Goal: Task Accomplishment & Management: Manage account settings

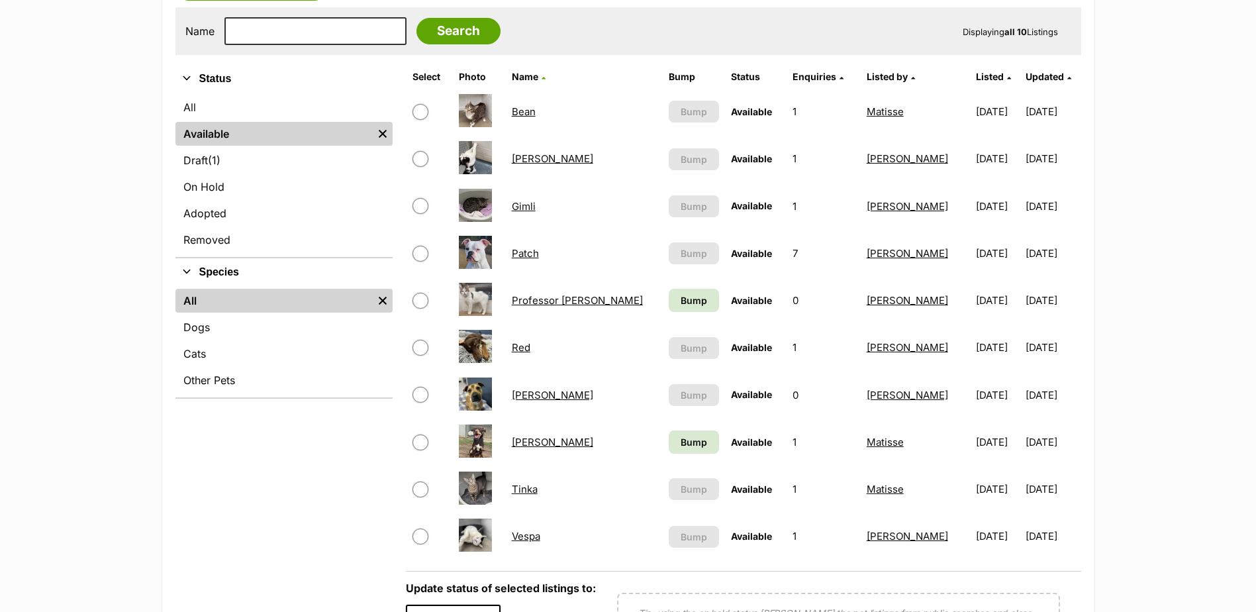
click at [527, 439] on link "Tim" at bounding box center [552, 442] width 81 height 13
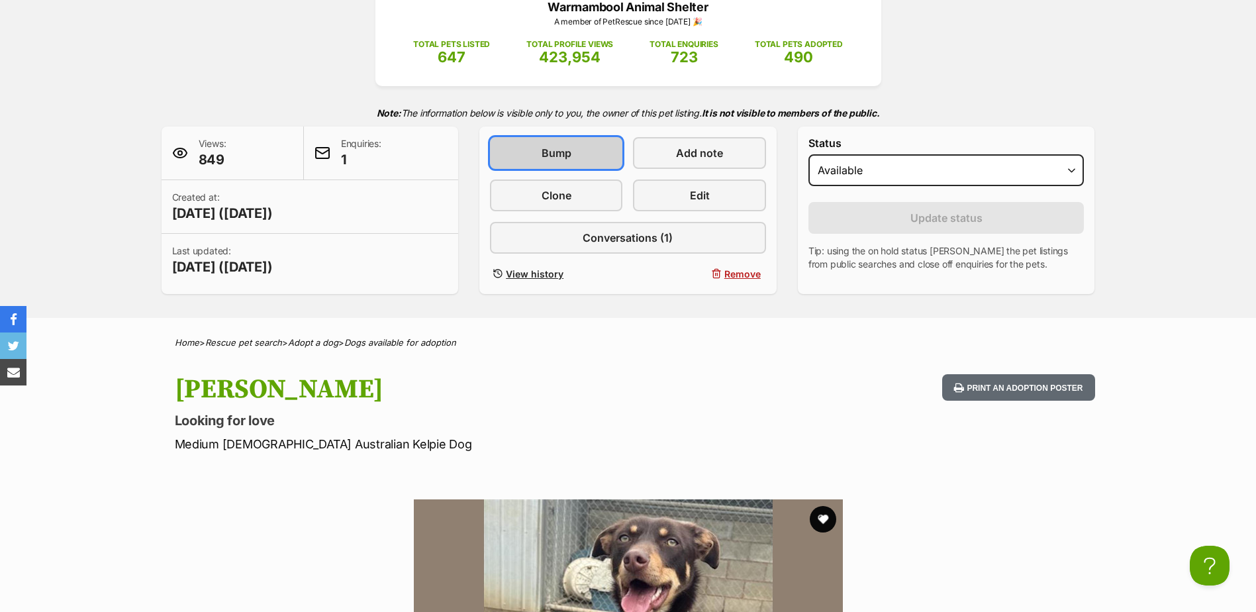
click at [546, 153] on span "Bump" at bounding box center [556, 153] width 30 height 16
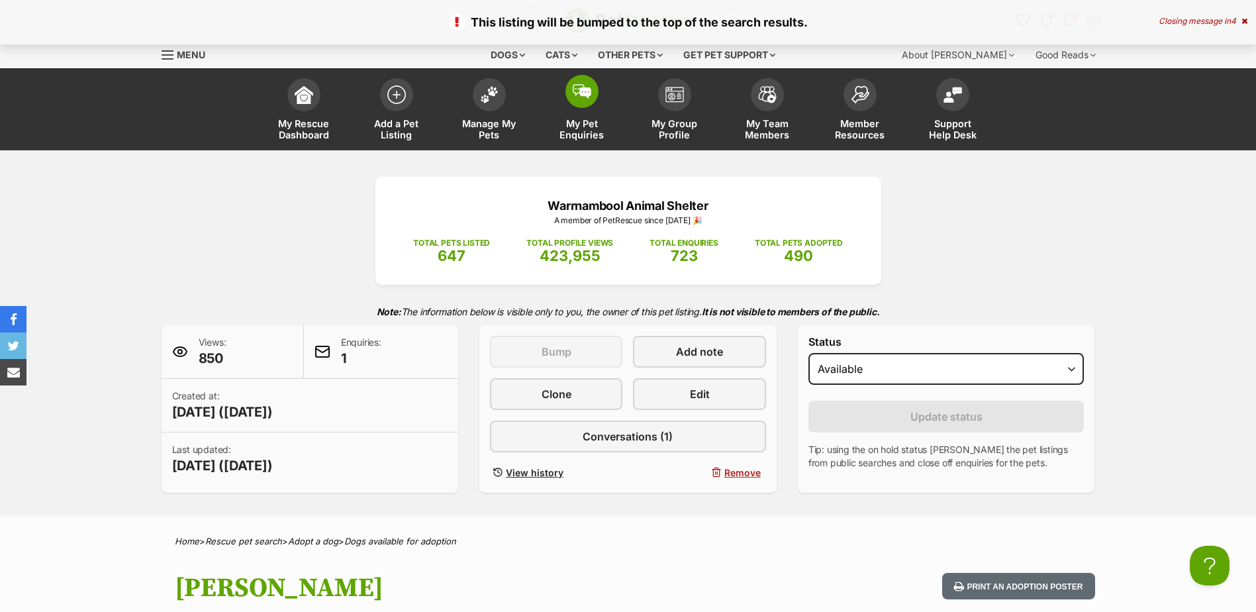
click at [559, 89] on link "My Pet Enquiries" at bounding box center [581, 110] width 93 height 79
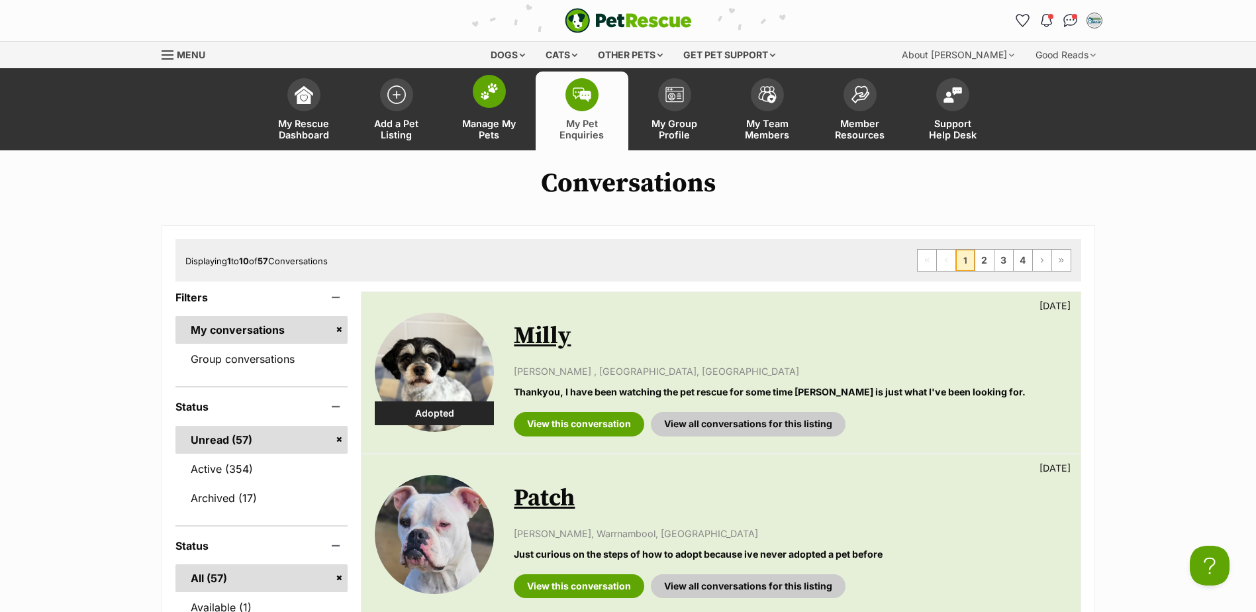
click at [496, 100] on span at bounding box center [489, 91] width 33 height 33
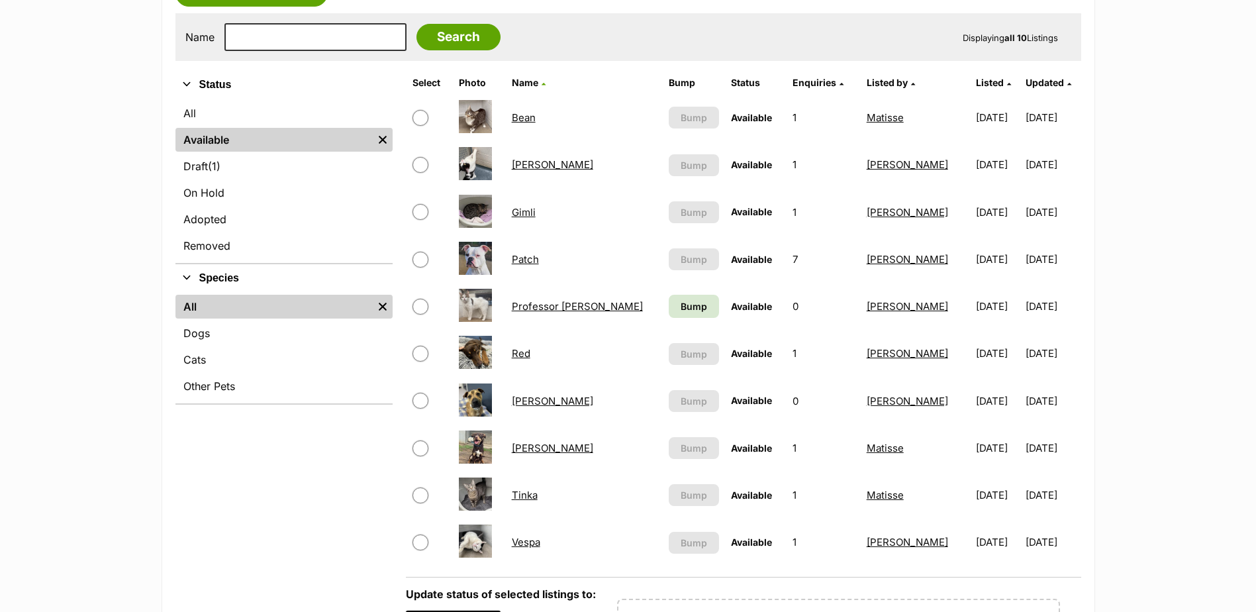
scroll to position [265, 0]
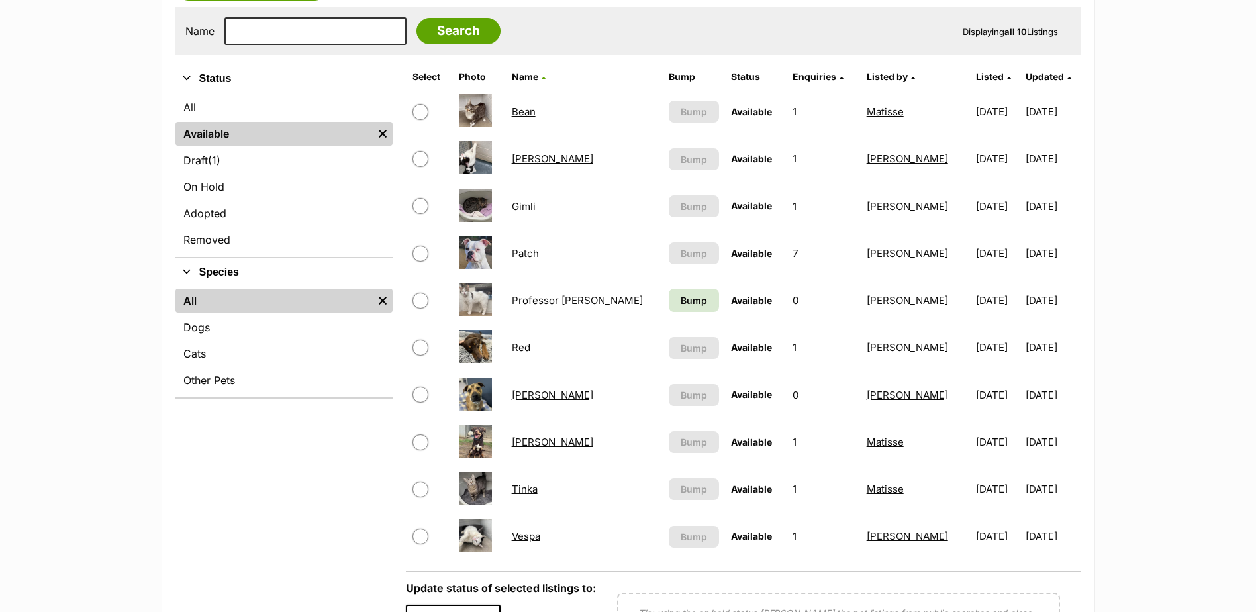
click at [530, 347] on link "Red" at bounding box center [521, 347] width 19 height 13
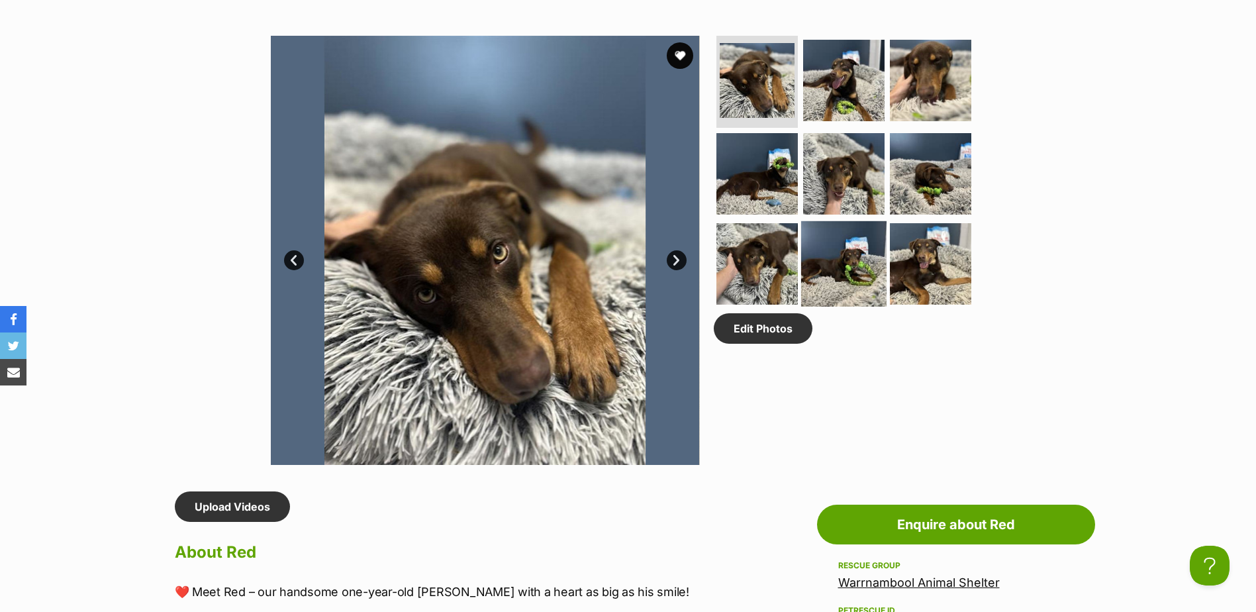
click at [850, 268] on img at bounding box center [843, 263] width 85 height 85
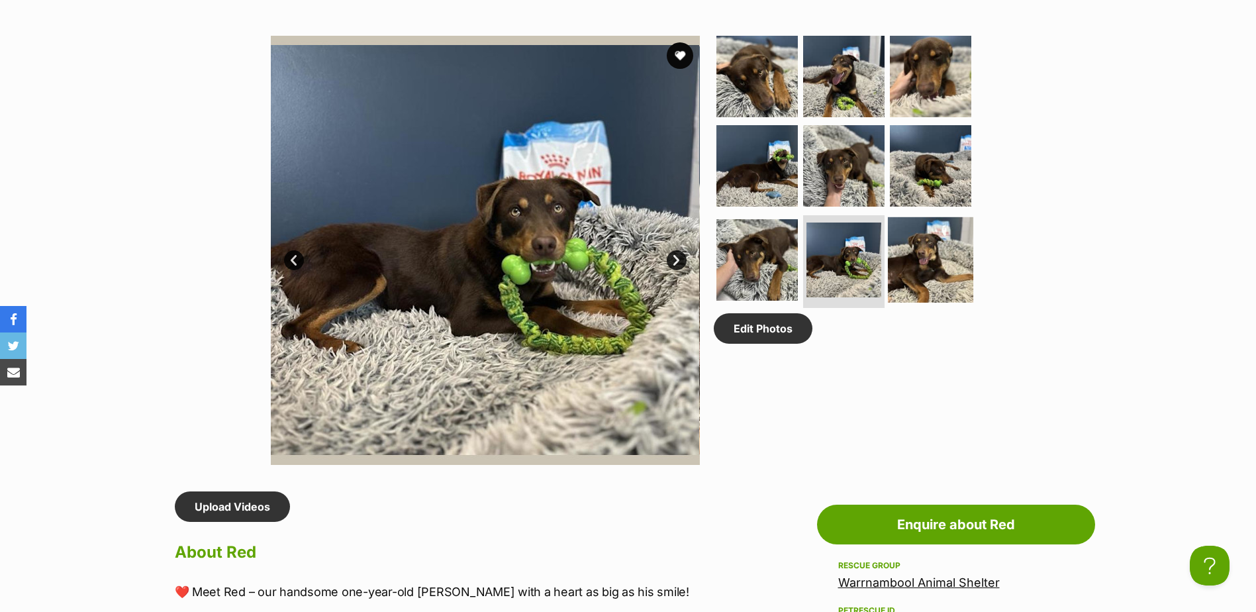
click at [904, 260] on img at bounding box center [930, 259] width 85 height 85
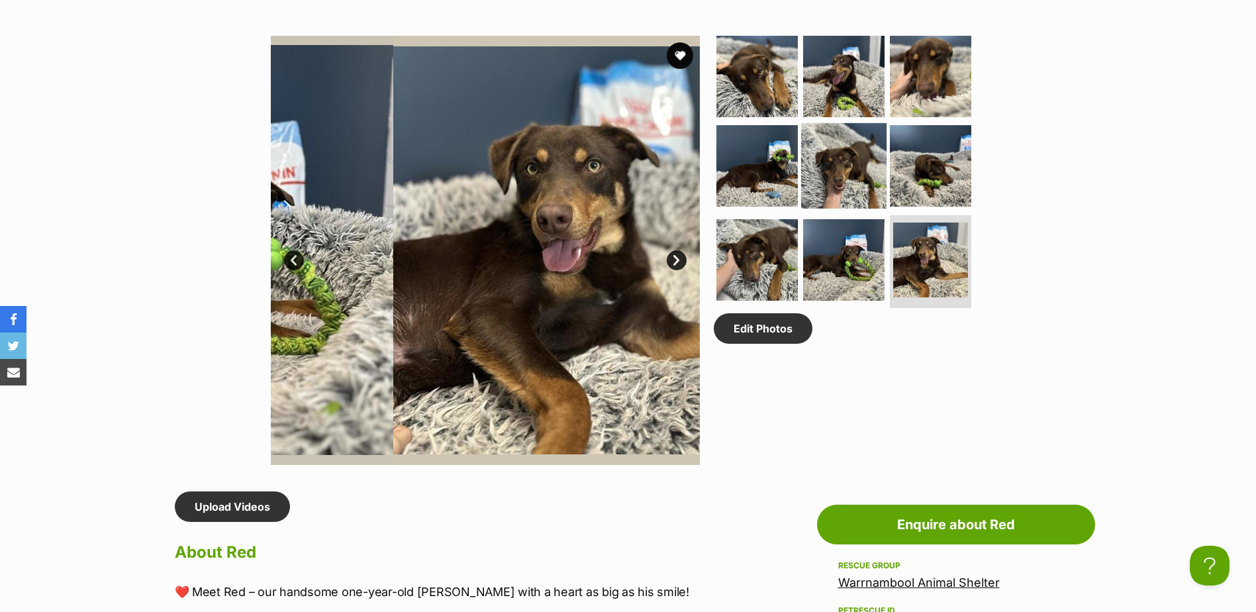
drag, startPoint x: 897, startPoint y: 186, endPoint x: 878, endPoint y: 180, distance: 20.7
click at [897, 185] on img at bounding box center [930, 165] width 81 height 81
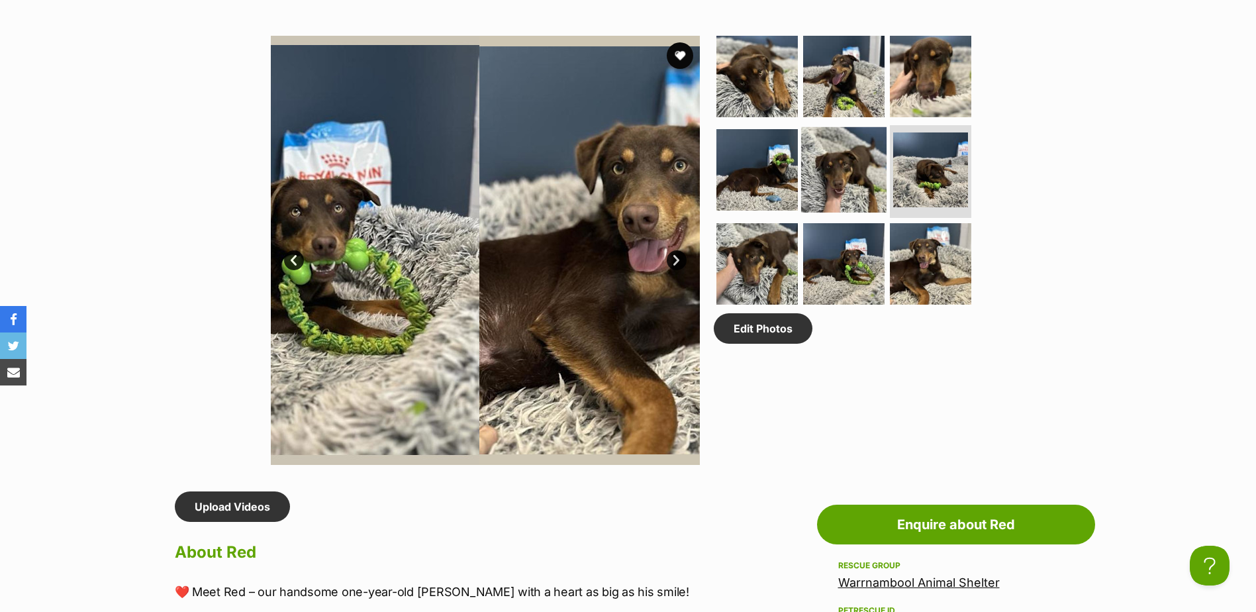
click at [841, 170] on img at bounding box center [843, 169] width 85 height 85
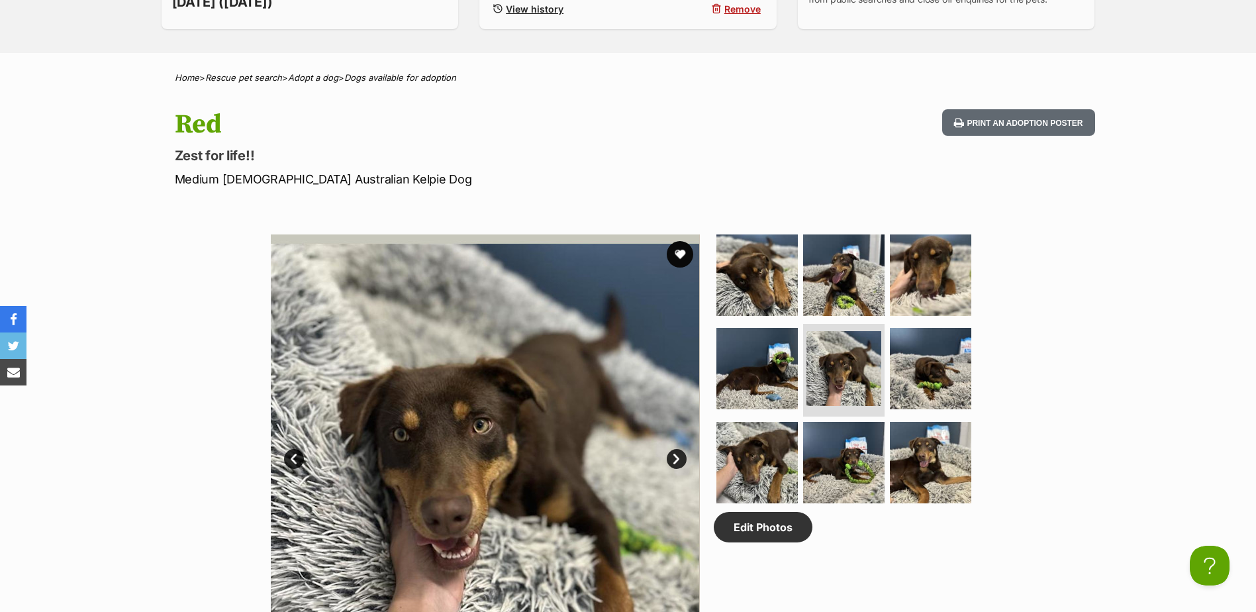
scroll to position [199, 0]
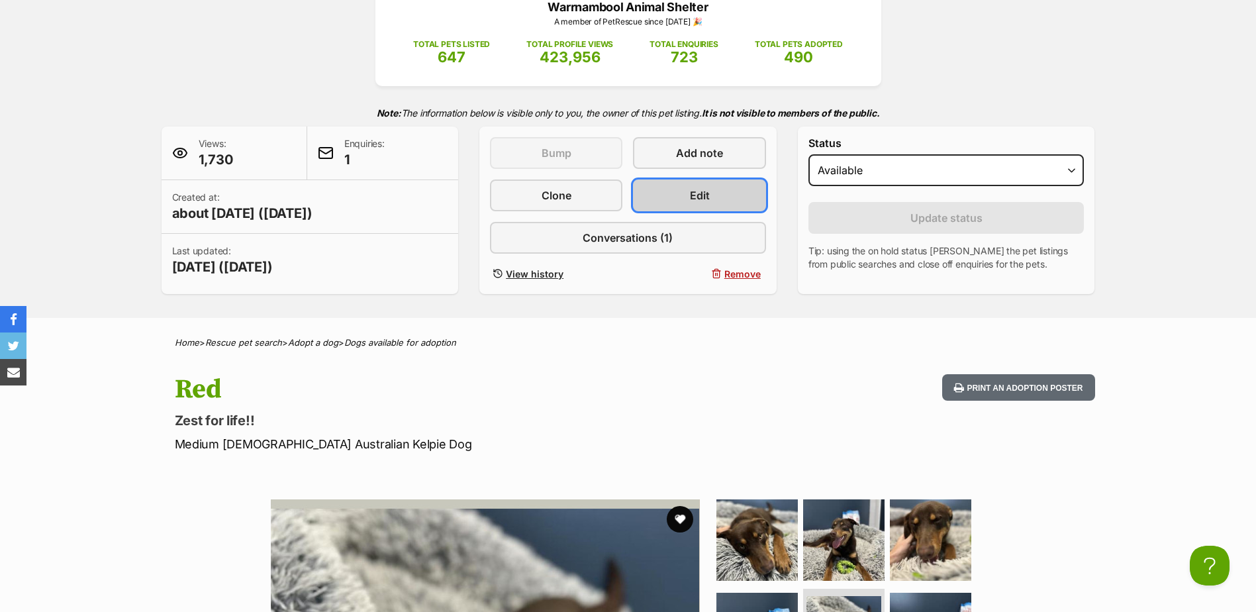
click at [684, 201] on link "Edit" at bounding box center [699, 195] width 132 height 32
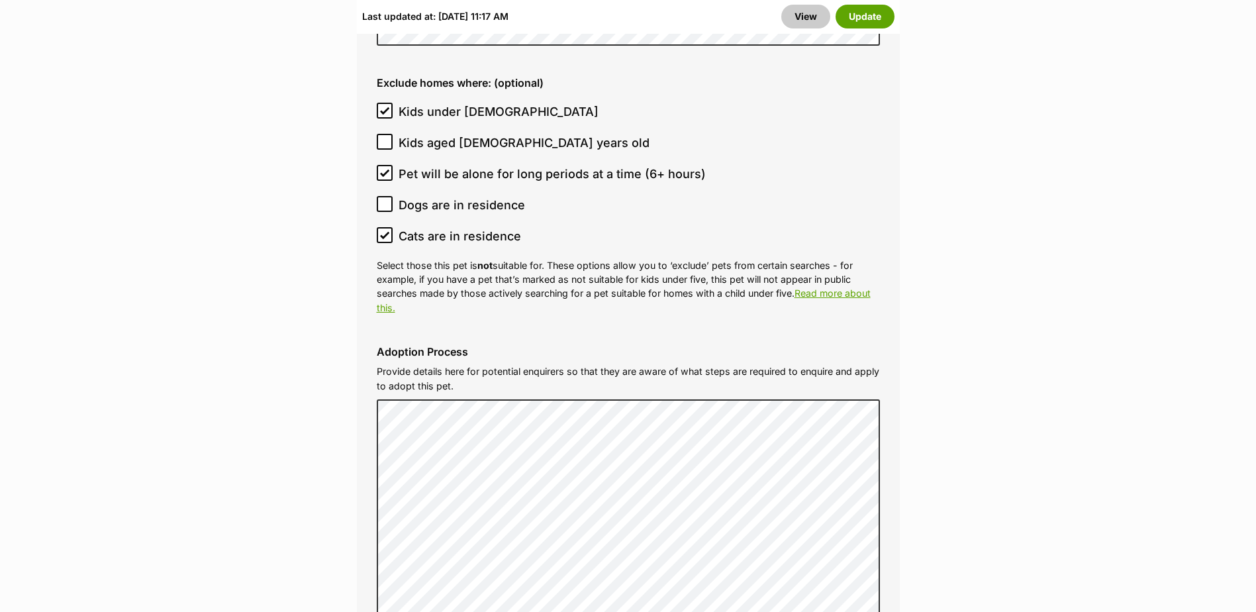
scroll to position [3508, 0]
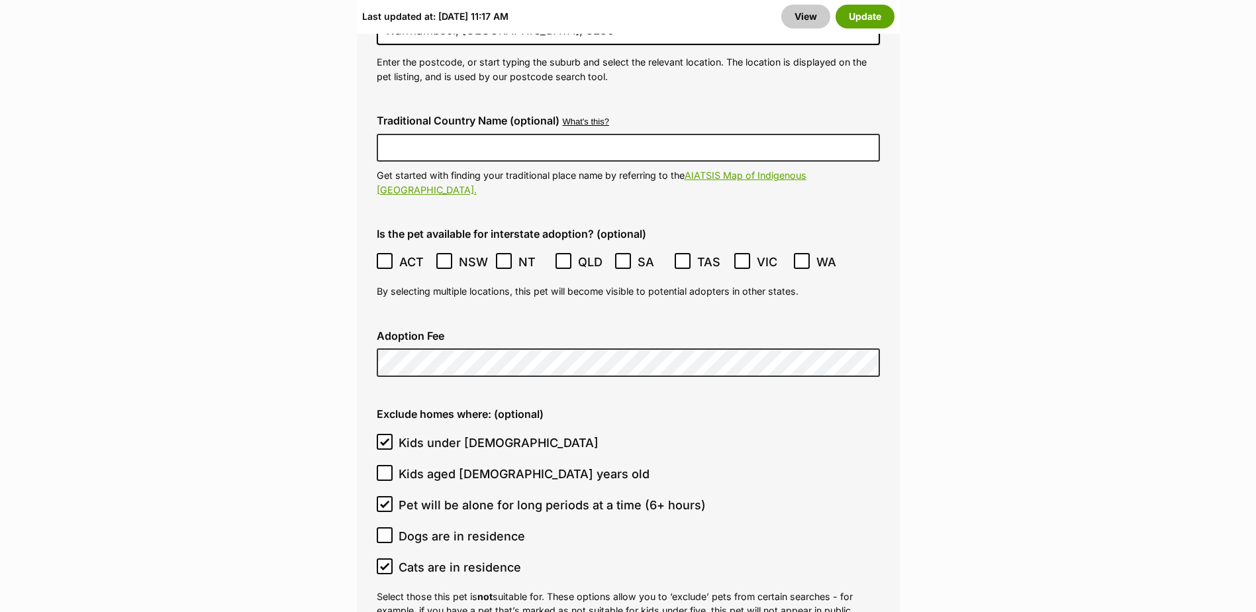
click at [383, 438] on icon at bounding box center [385, 441] width 8 height 6
click at [383, 434] on input "Kids under 5 years old" at bounding box center [385, 442] width 16 height 16
checkbox input "false"
click at [381, 499] on icon at bounding box center [384, 503] width 9 height 9
click at [381, 496] on input "Pet will be alone for long periods at a time (6+ hours)" at bounding box center [385, 504] width 16 height 16
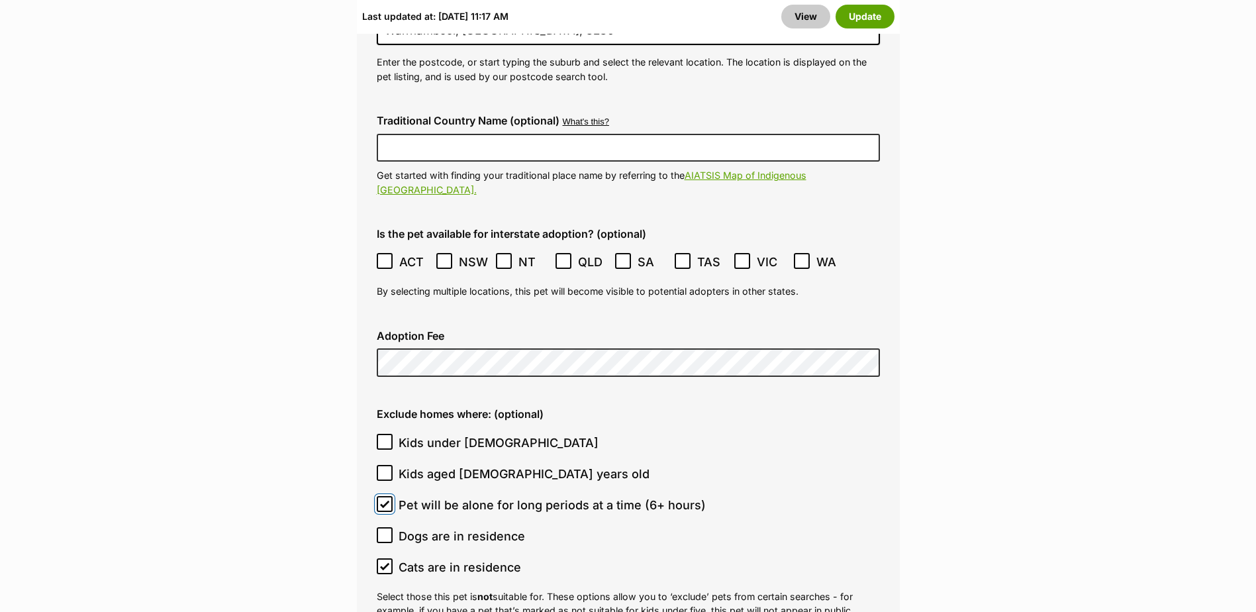
checkbox input "false"
click at [386, 561] on icon at bounding box center [384, 565] width 9 height 9
click at [386, 558] on input "Cats are in residence" at bounding box center [385, 566] width 16 height 16
checkbox input "false"
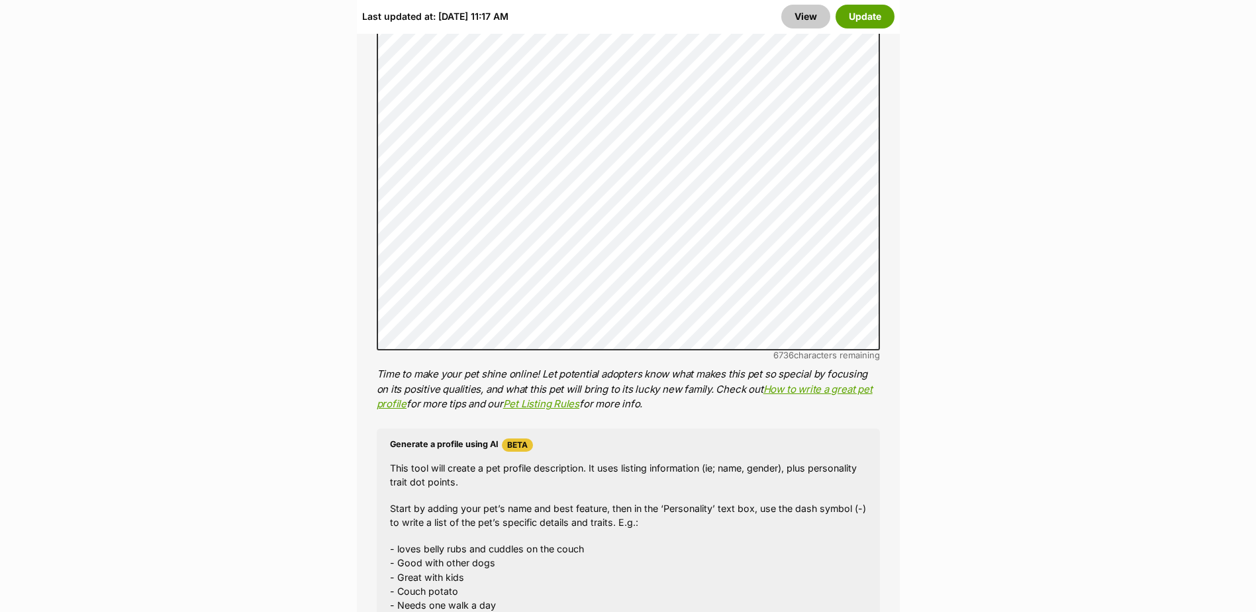
scroll to position [993, 0]
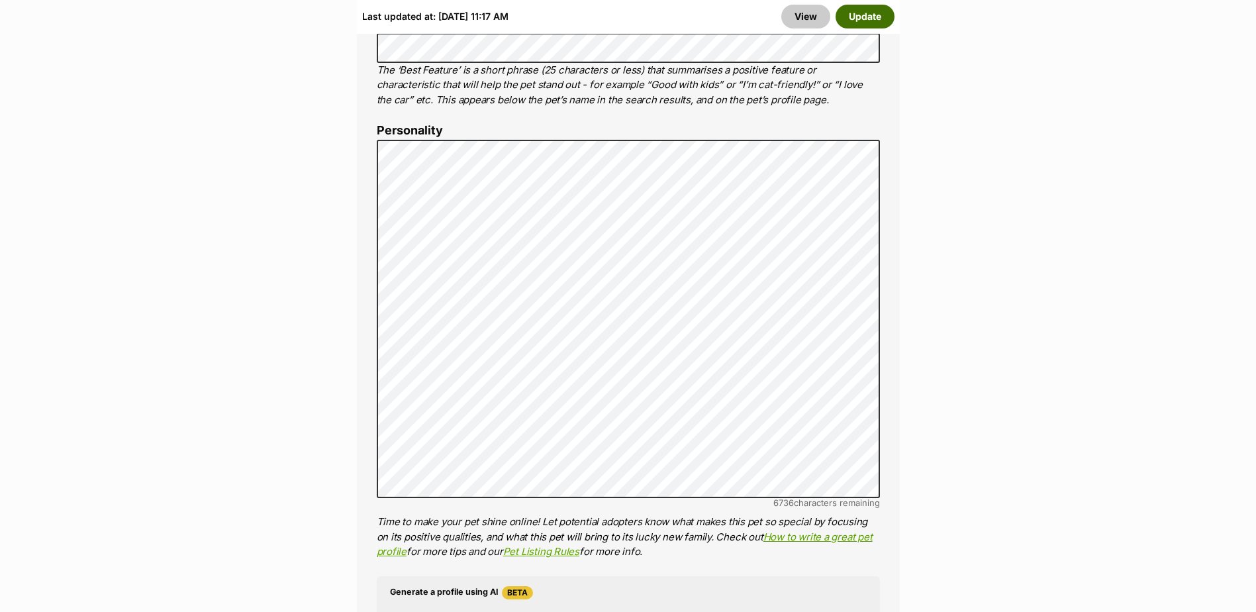
click at [878, 9] on button "Update" at bounding box center [864, 17] width 59 height 24
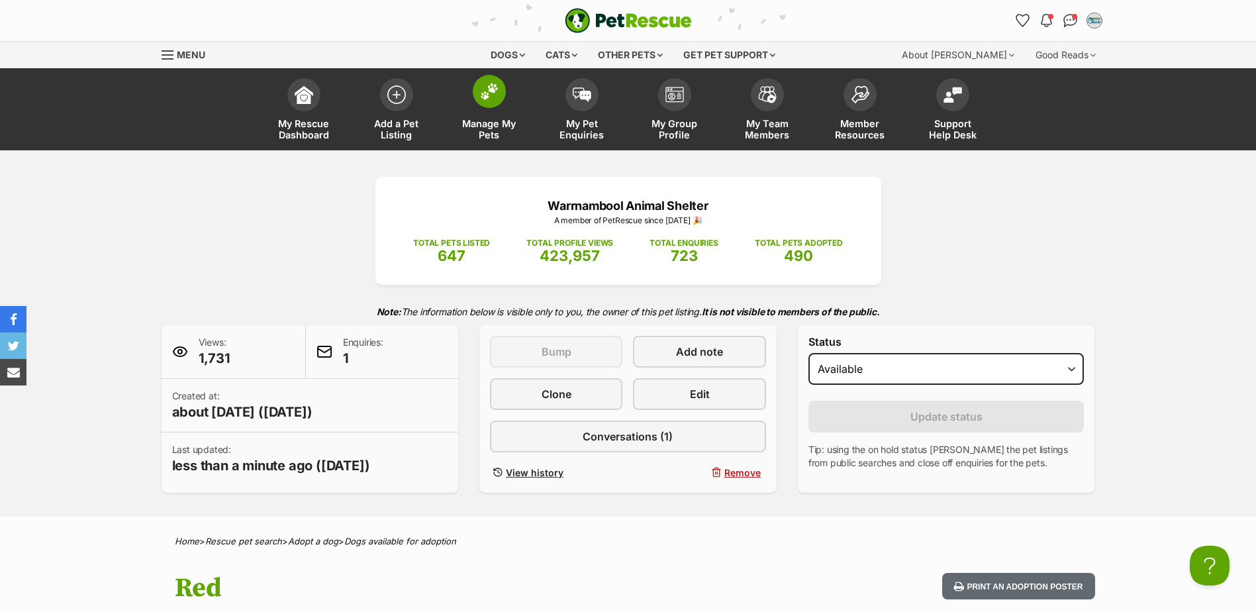
click at [490, 111] on link "Manage My Pets" at bounding box center [489, 110] width 93 height 79
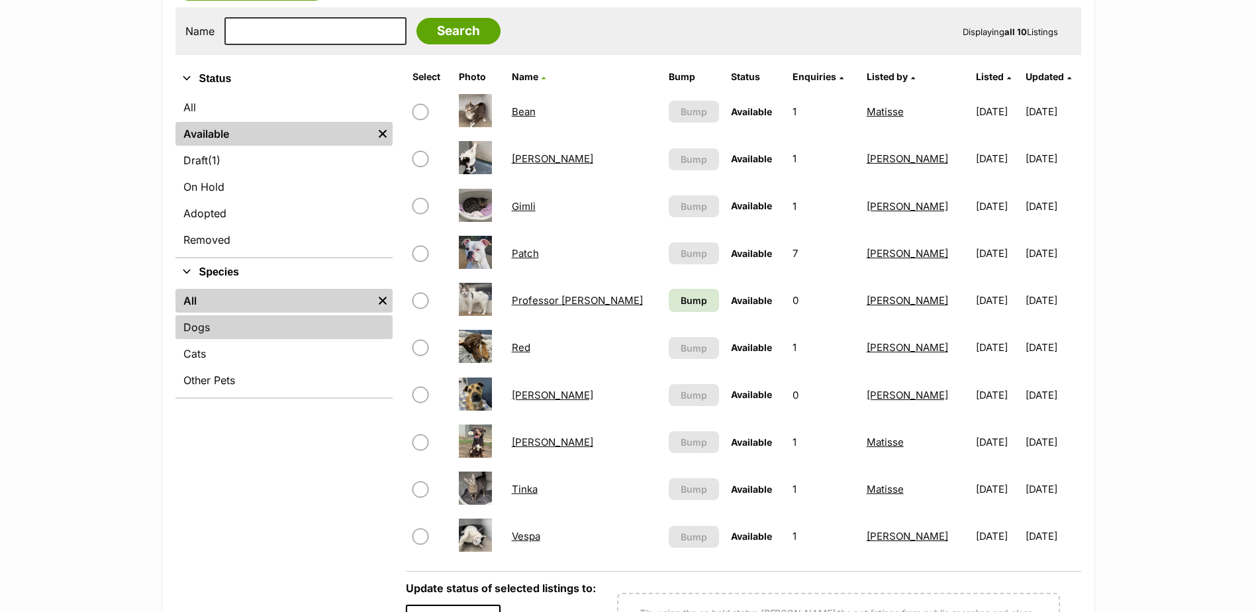
click at [265, 334] on link "Dogs" at bounding box center [283, 327] width 217 height 24
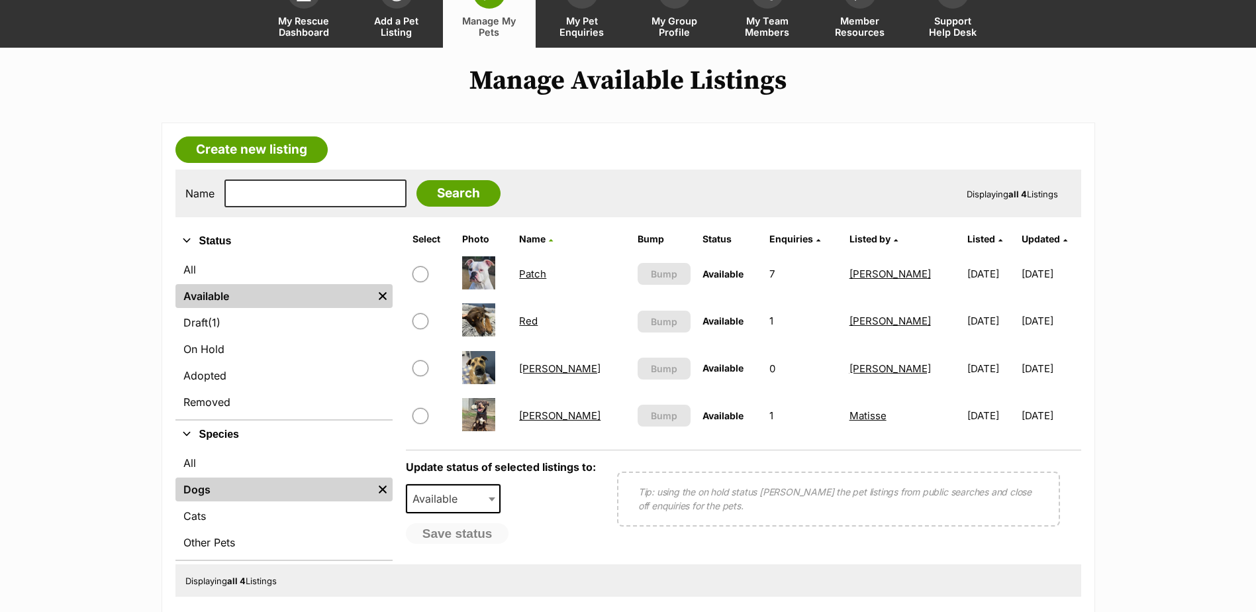
scroll to position [132, 0]
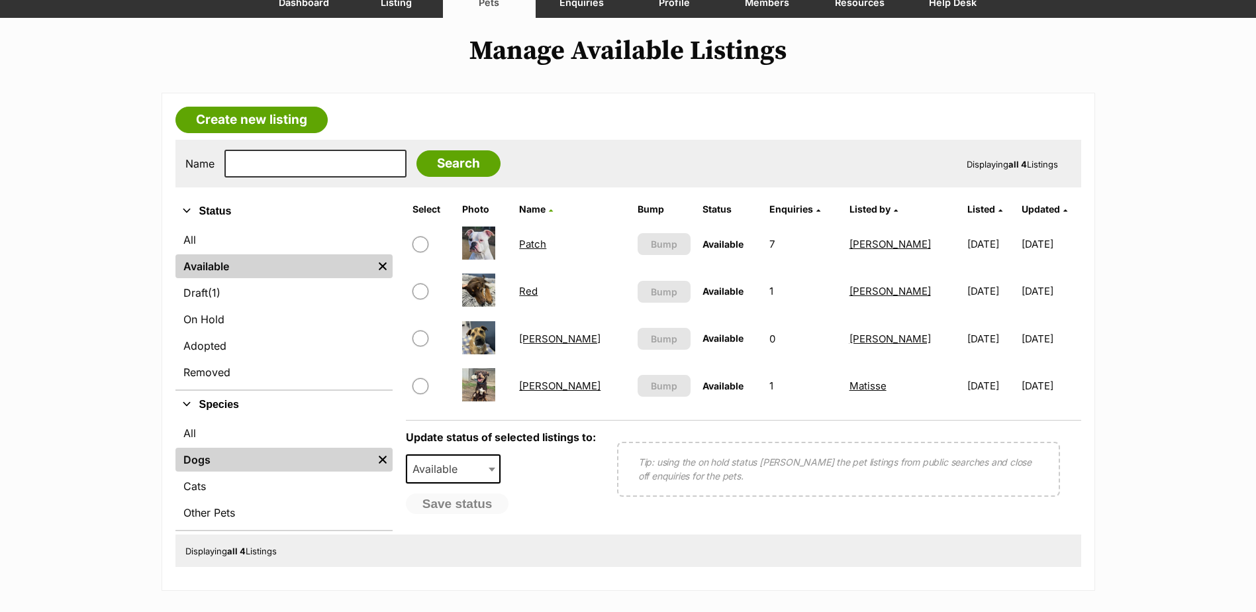
click at [226, 306] on ul "All Available Remove filter Draft (1) Items On Hold Adopted Removed" at bounding box center [283, 307] width 217 height 164
click at [232, 318] on link "On Hold" at bounding box center [283, 319] width 217 height 24
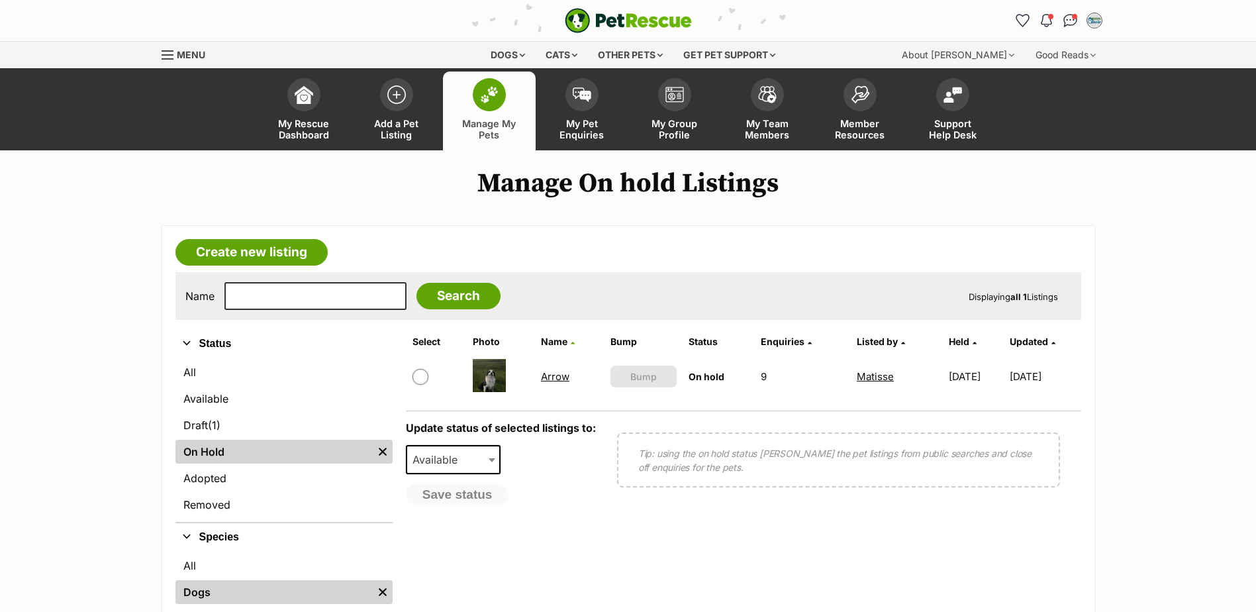
click at [554, 377] on link "Arrow" at bounding box center [555, 376] width 28 height 13
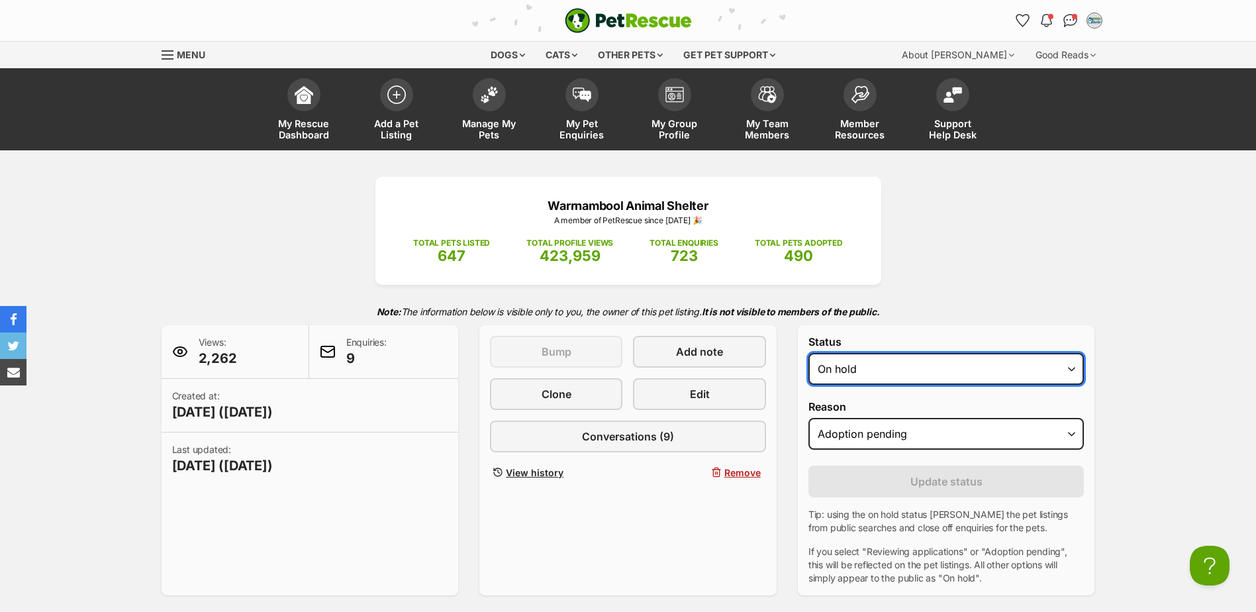
click at [971, 375] on select "Draft - not available as listing has enquires Available On hold Adopted" at bounding box center [946, 369] width 276 height 32
select select "rehomed"
click at [808, 353] on select "Draft - not available as listing has enquires Available On hold Adopted" at bounding box center [946, 369] width 276 height 32
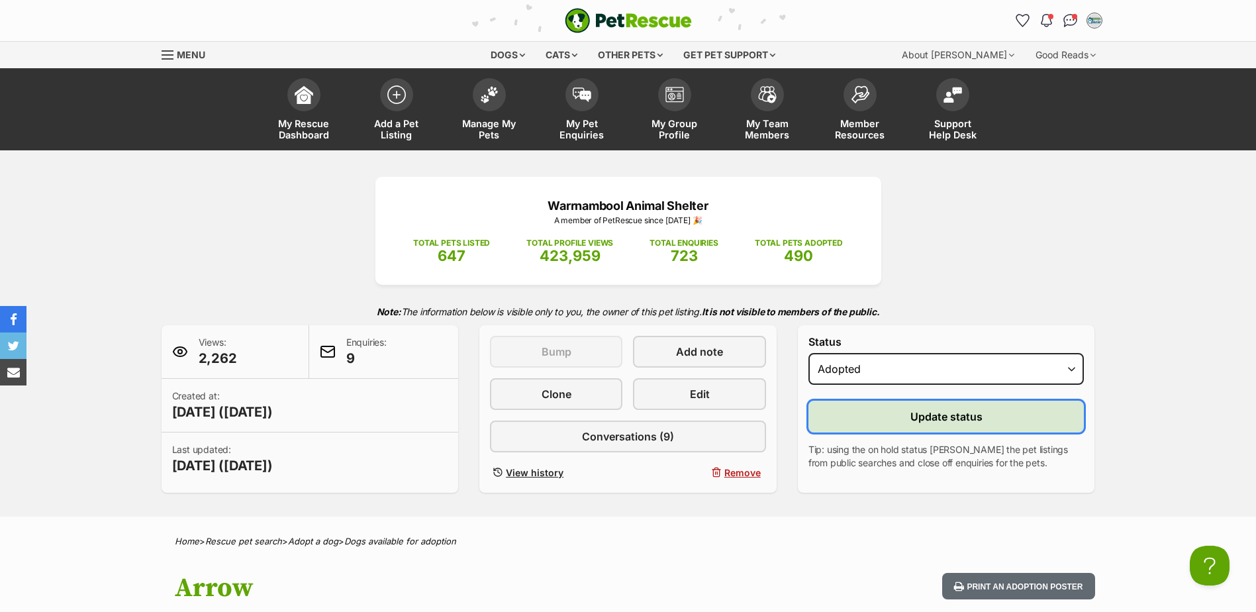
click at [935, 420] on span "Update status" at bounding box center [946, 416] width 72 height 16
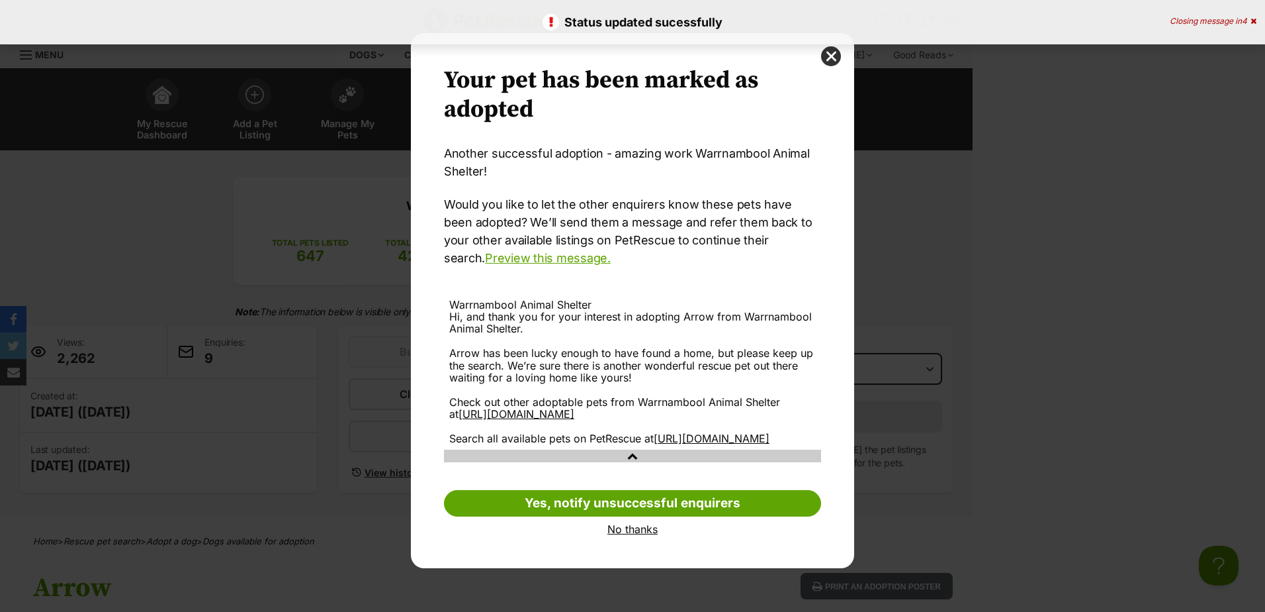
click at [637, 535] on link "No thanks" at bounding box center [632, 529] width 377 height 12
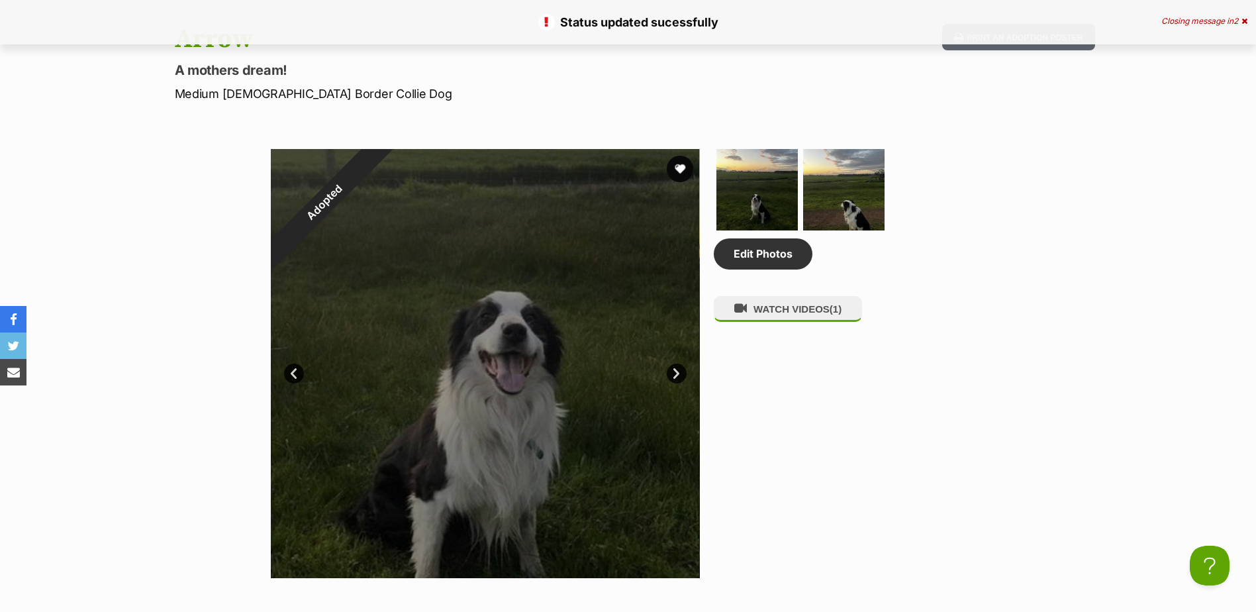
scroll to position [529, 0]
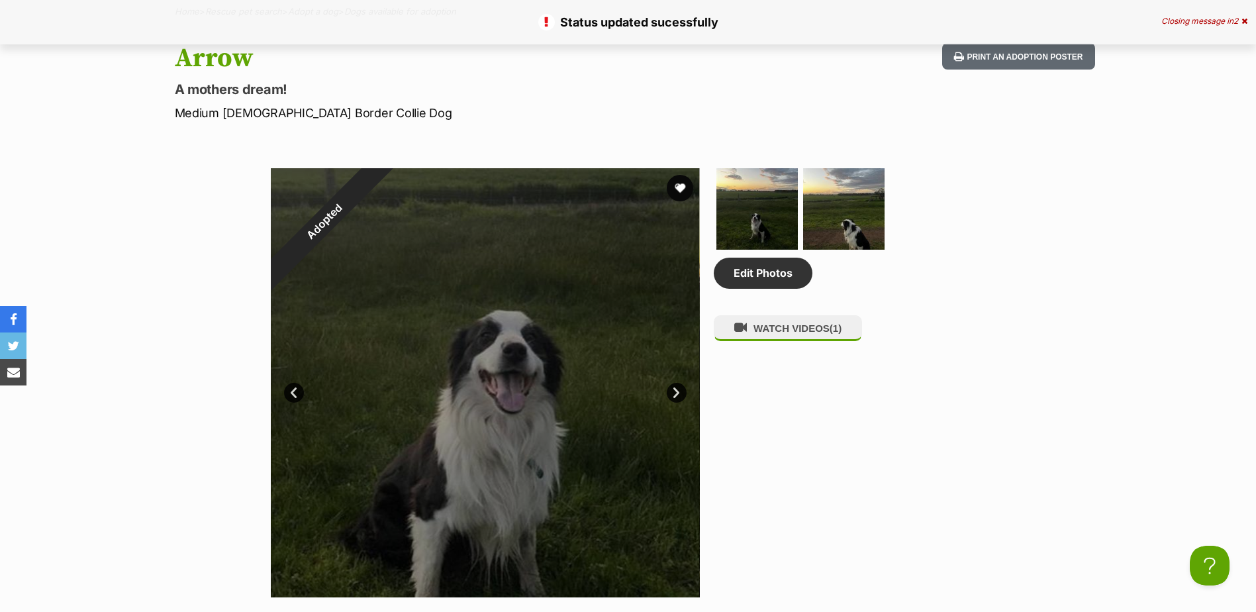
click at [667, 387] on div "Adopted 1 of 3 images 1 of 3 images 1 of 3 images Next Prev 1 2 3" at bounding box center [485, 382] width 429 height 429
click at [668, 387] on link "Next" at bounding box center [676, 393] width 20 height 20
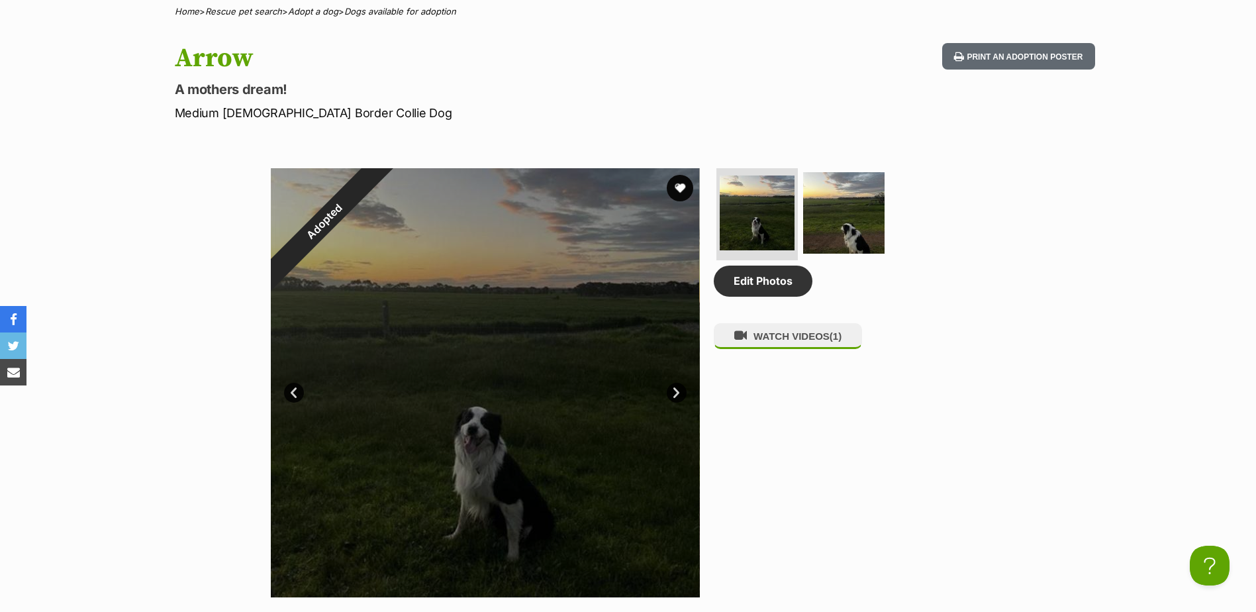
click at [667, 394] on link "Next" at bounding box center [676, 393] width 20 height 20
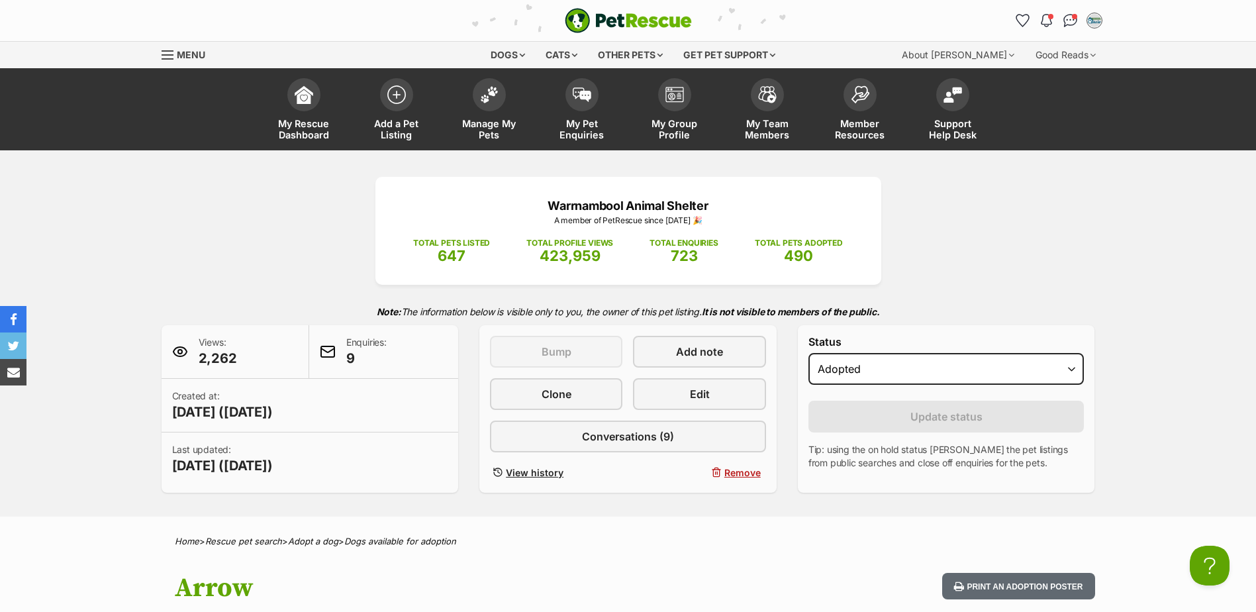
scroll to position [0, 0]
click at [589, 100] on span at bounding box center [581, 91] width 33 height 33
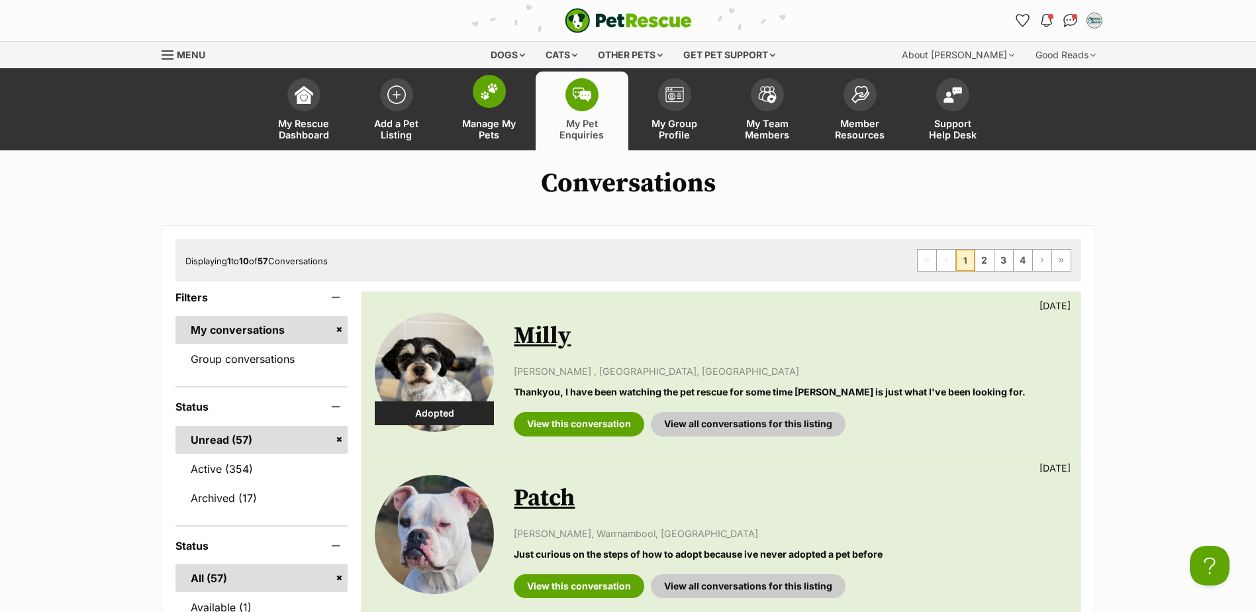
click at [502, 100] on span at bounding box center [489, 91] width 33 height 33
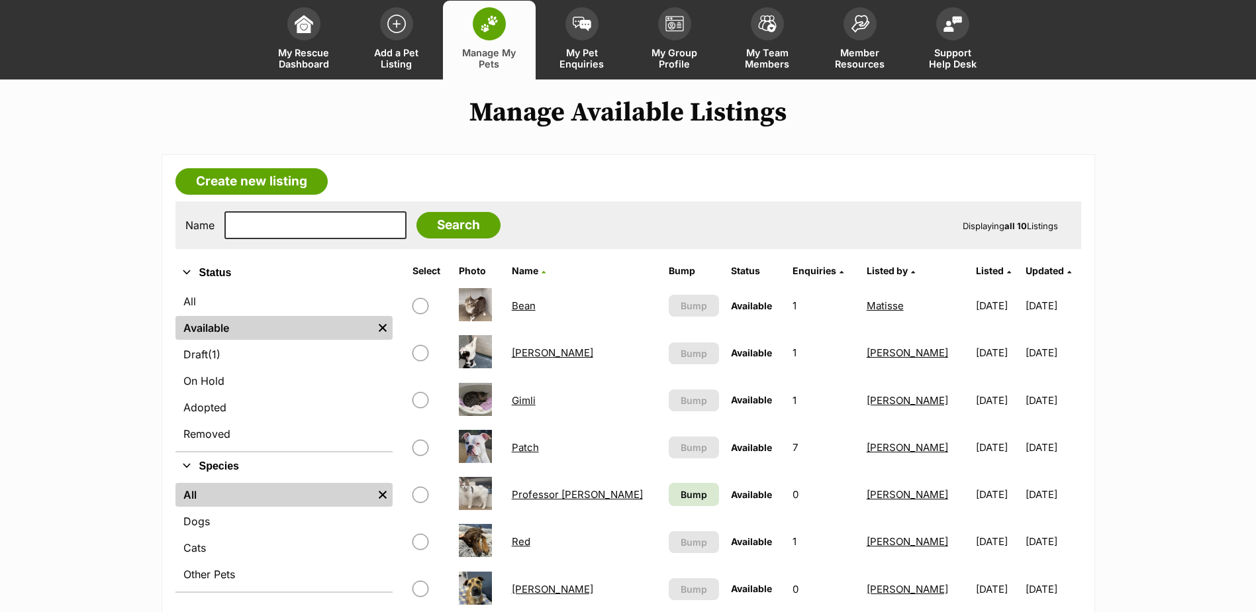
scroll to position [265, 0]
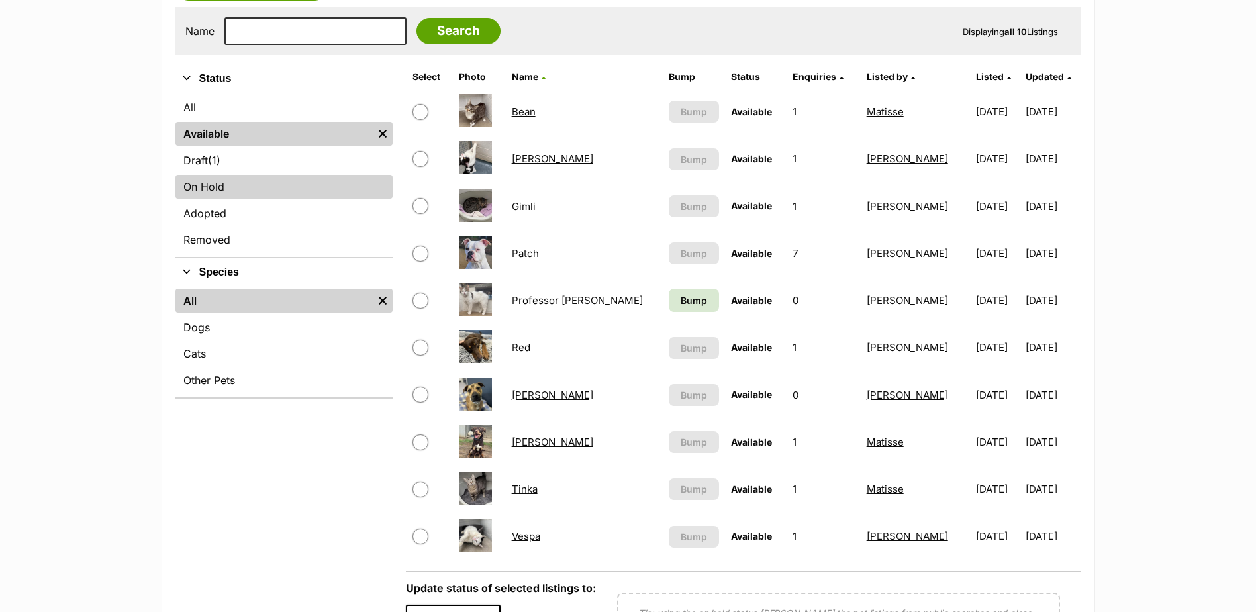
click at [281, 191] on link "On Hold" at bounding box center [283, 187] width 217 height 24
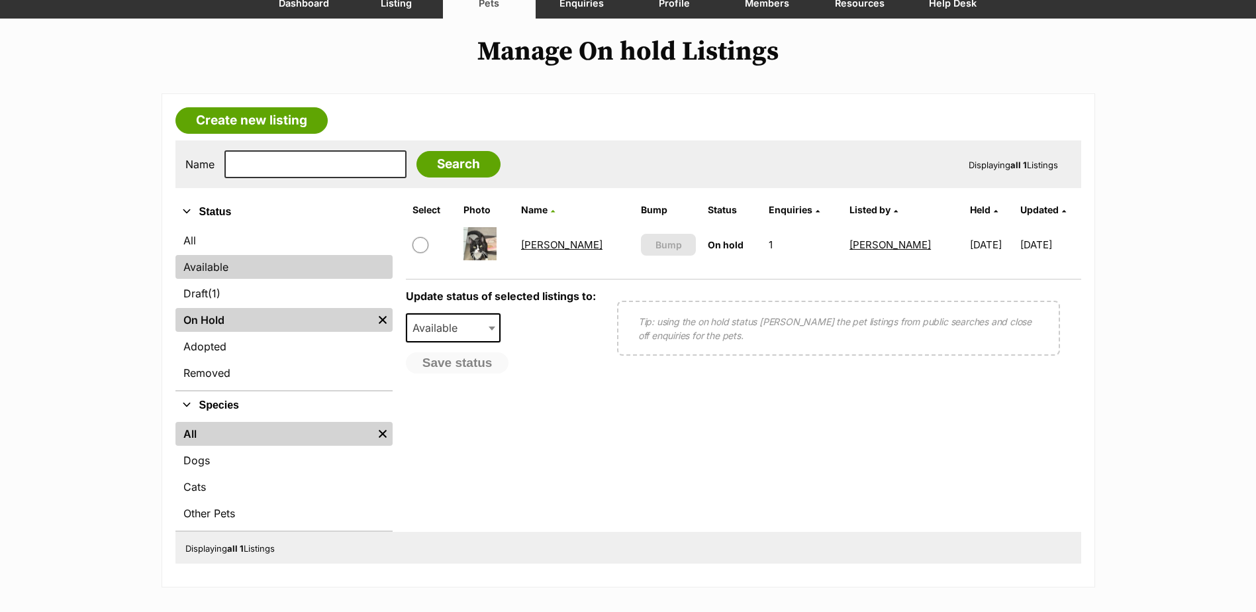
scroll to position [132, 0]
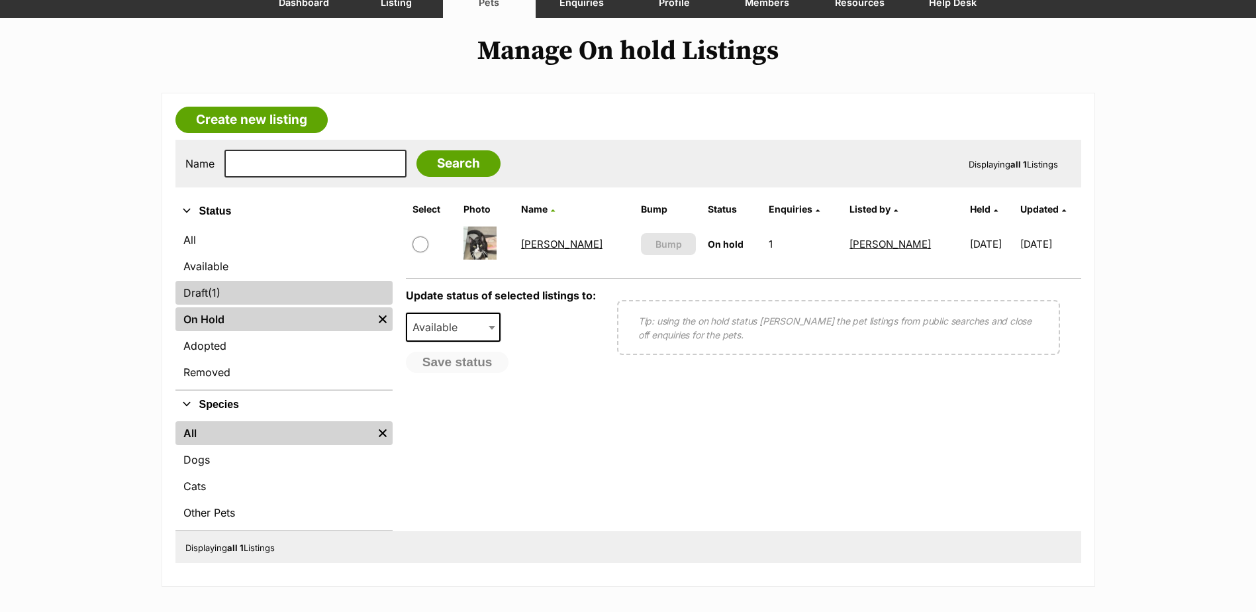
click at [210, 292] on link "Draft (1) Items" at bounding box center [283, 293] width 217 height 24
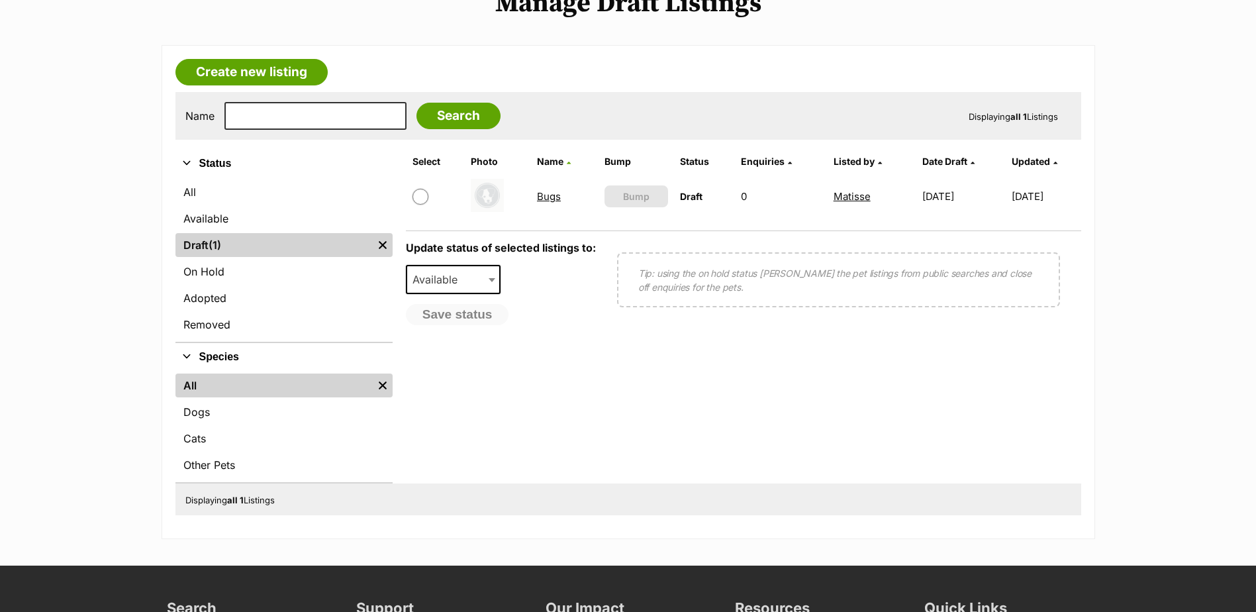
scroll to position [199, 0]
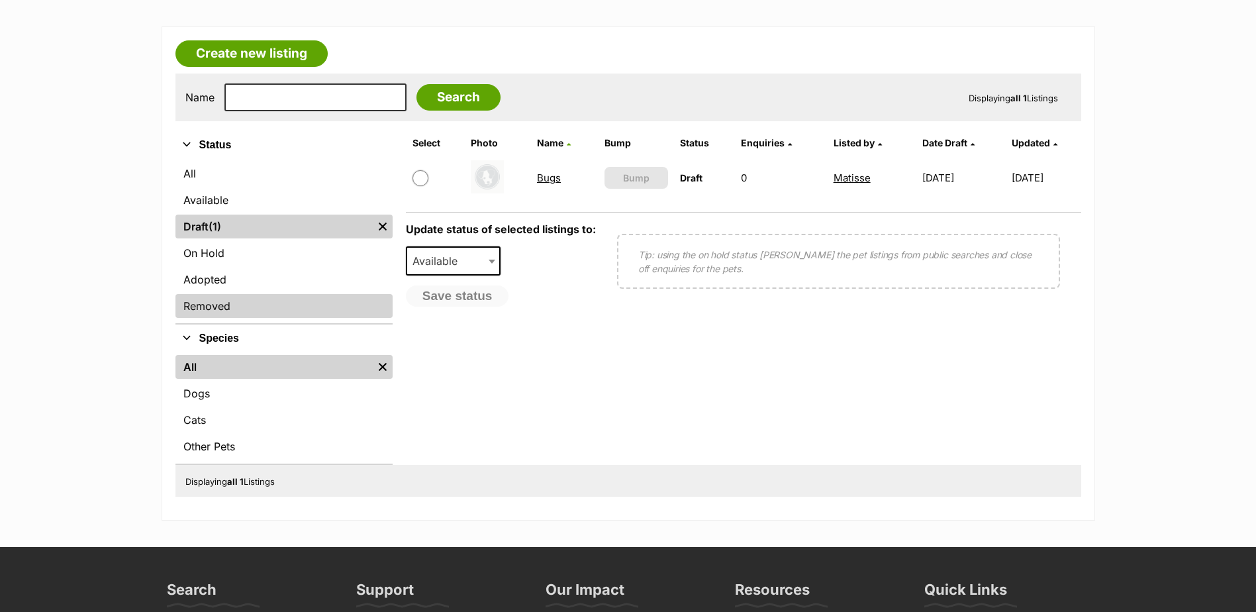
click at [224, 302] on link "Removed" at bounding box center [283, 306] width 217 height 24
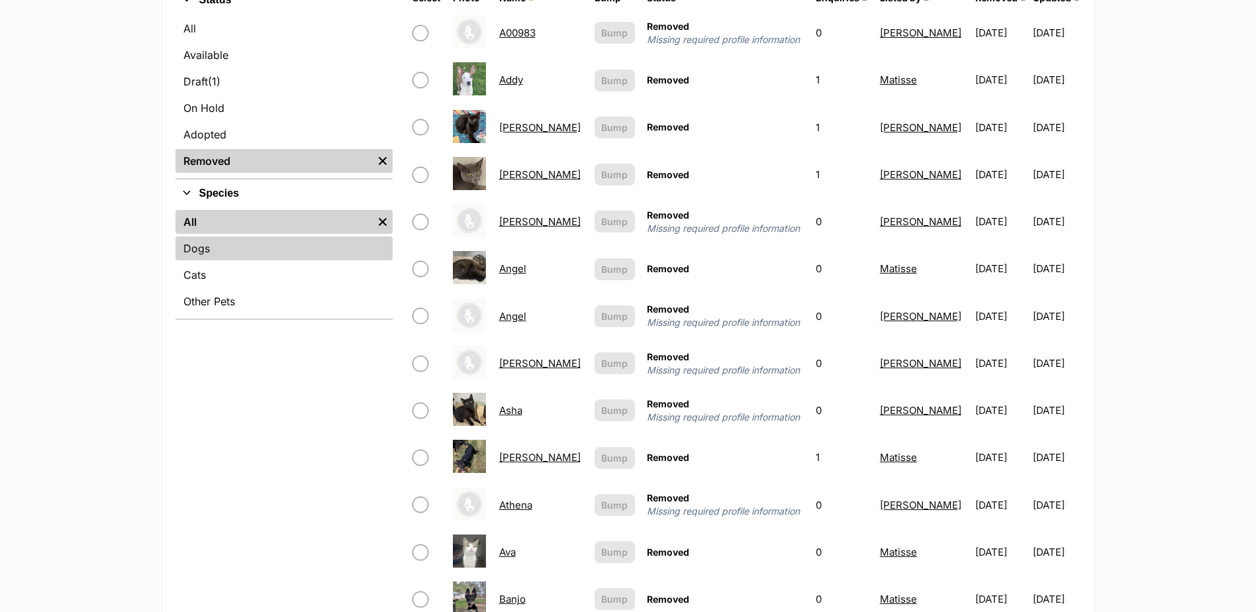
scroll to position [331, 0]
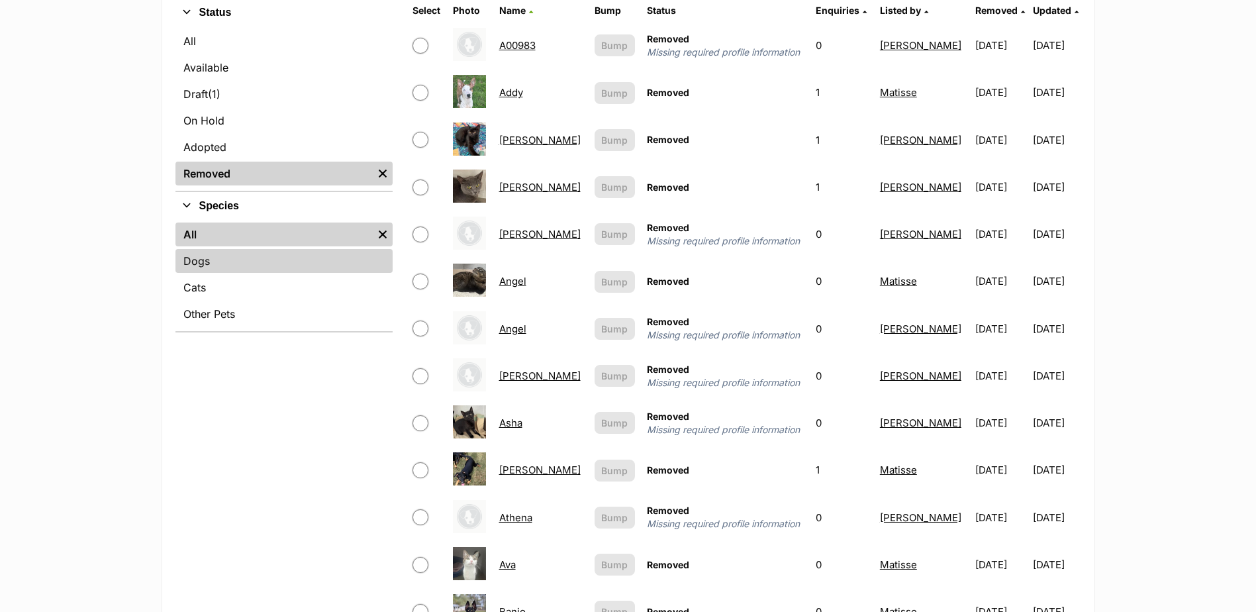
click at [203, 258] on link "Dogs" at bounding box center [283, 261] width 217 height 24
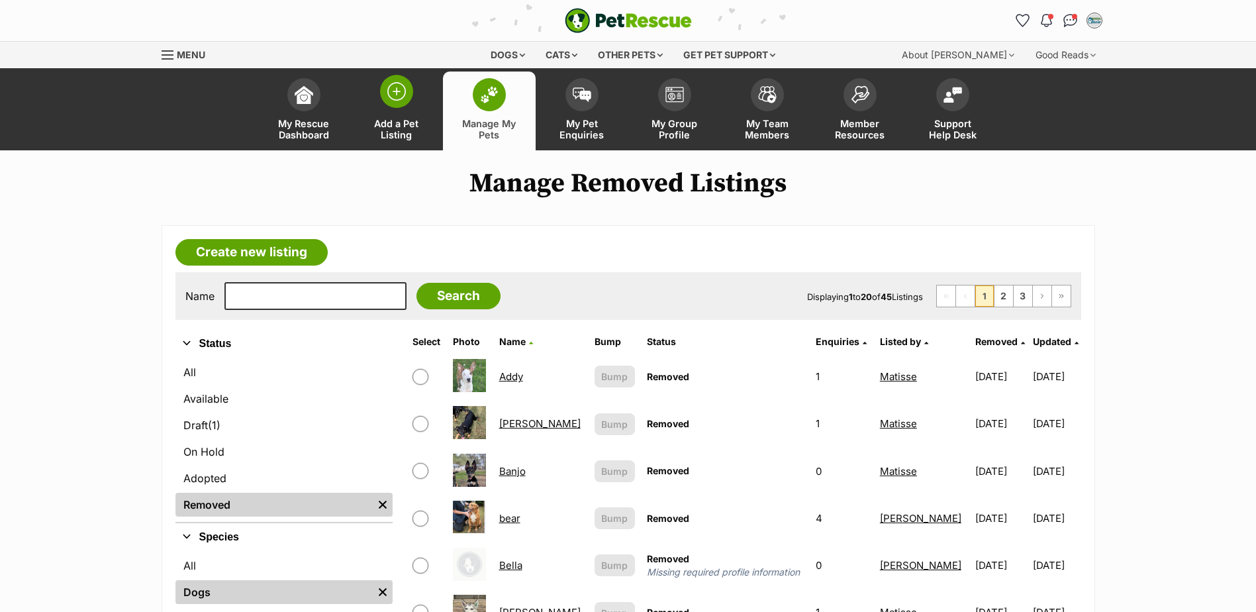
click at [400, 115] on link "Add a Pet Listing" at bounding box center [396, 110] width 93 height 79
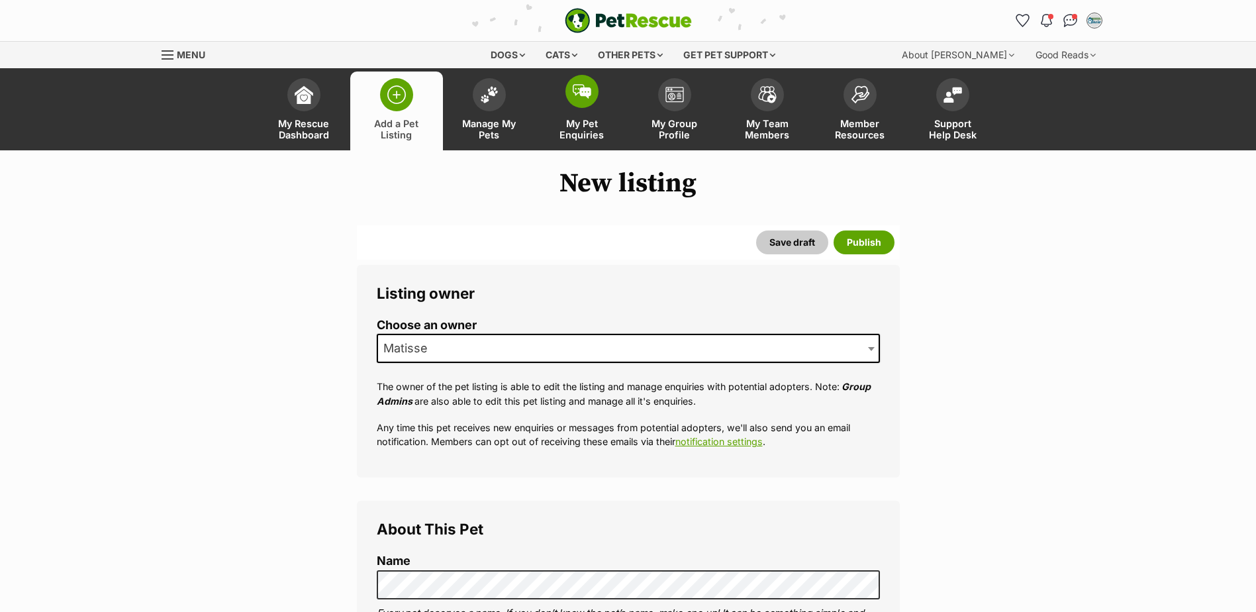
click at [594, 111] on link "My Pet Enquiries" at bounding box center [581, 110] width 93 height 79
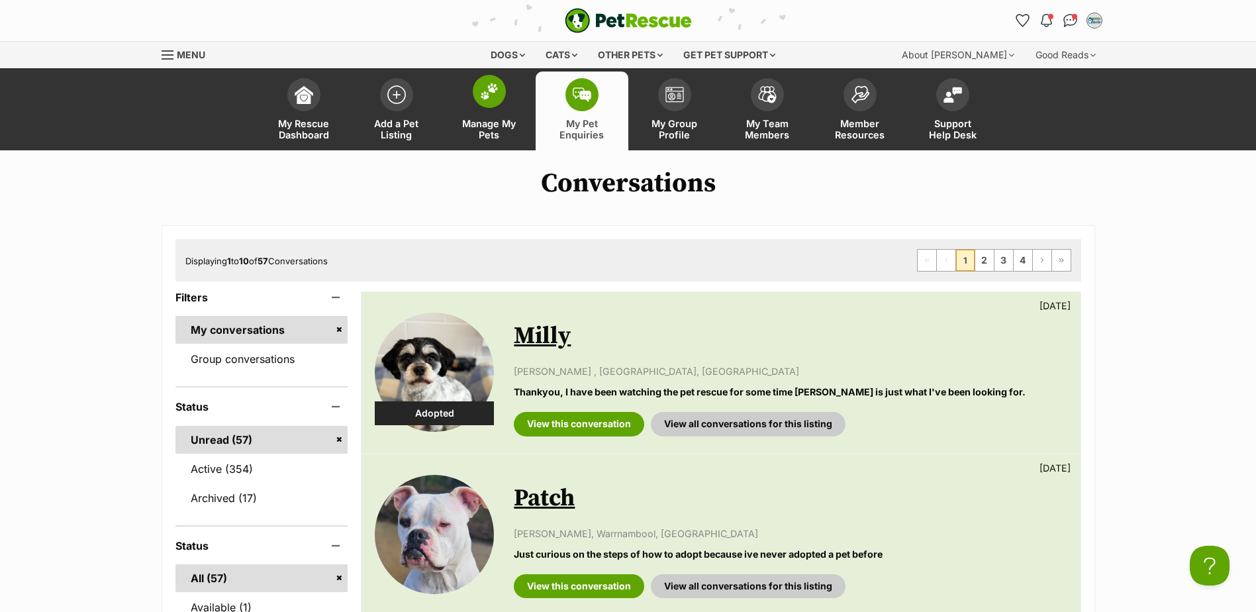
click at [485, 97] on img at bounding box center [489, 91] width 19 height 17
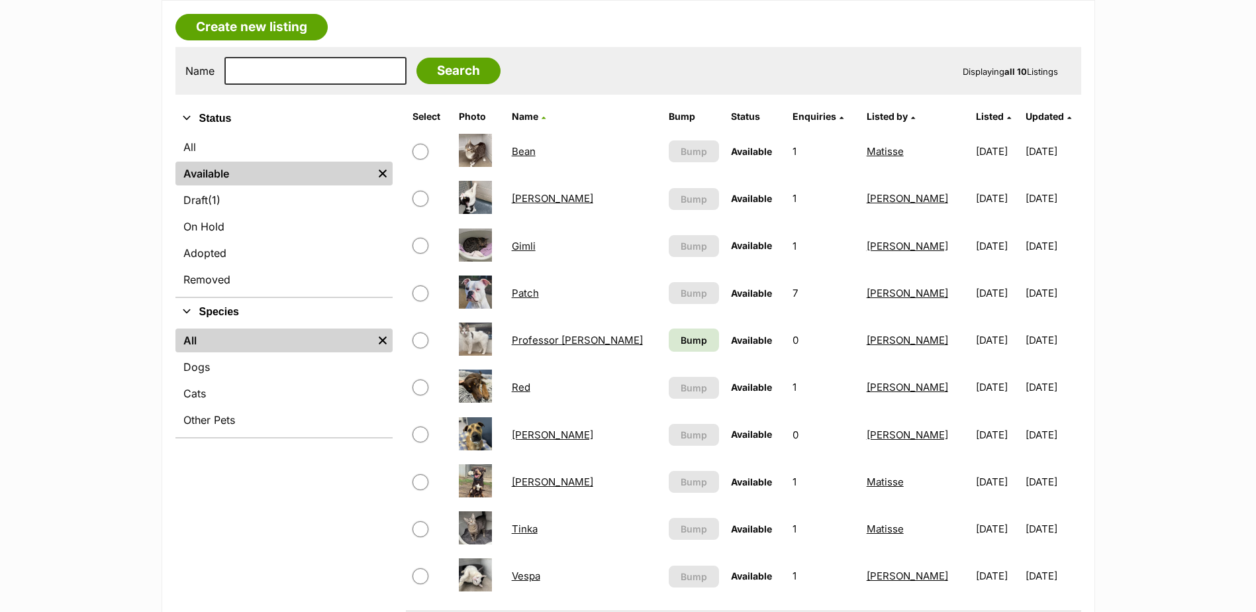
scroll to position [331, 0]
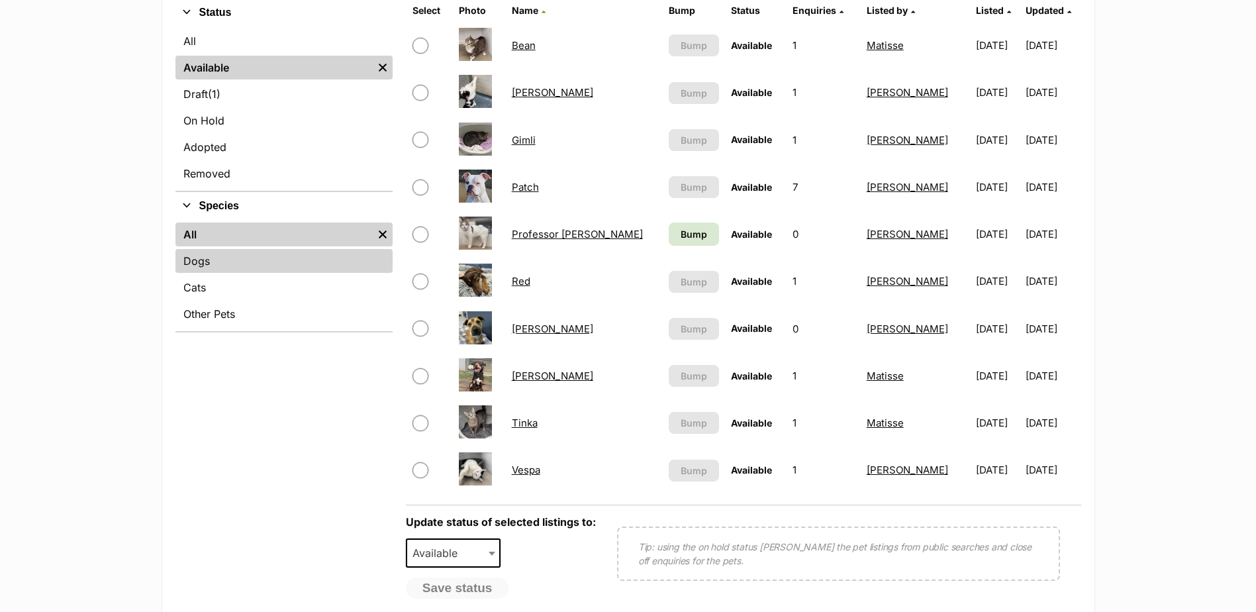
click at [252, 265] on link "Dogs" at bounding box center [283, 261] width 217 height 24
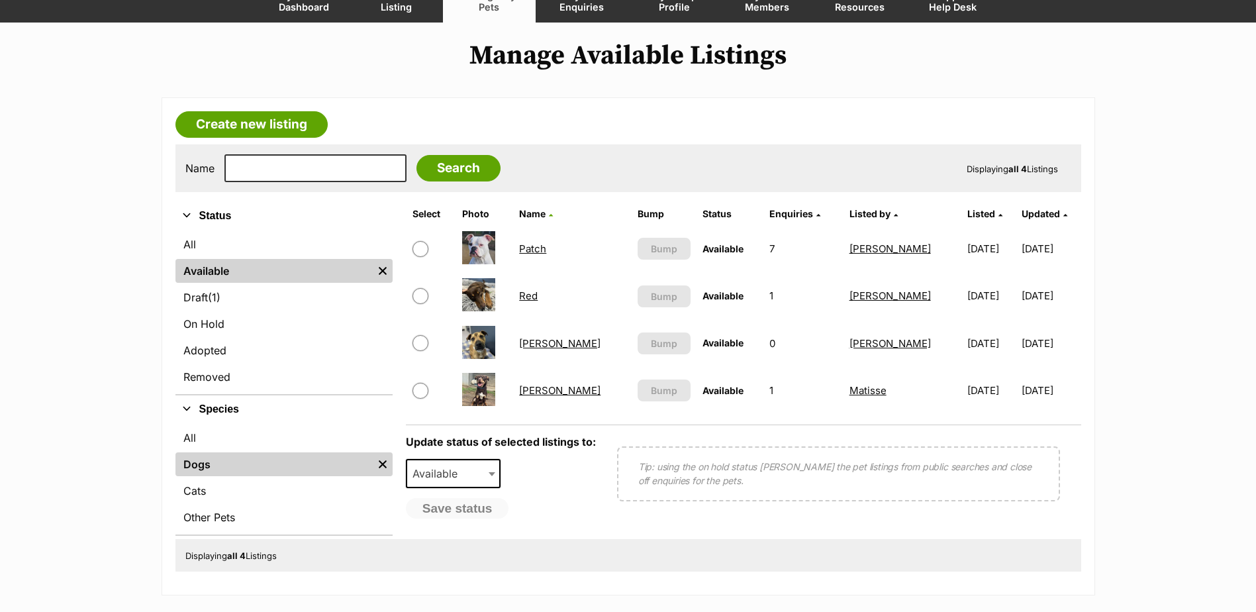
scroll to position [132, 0]
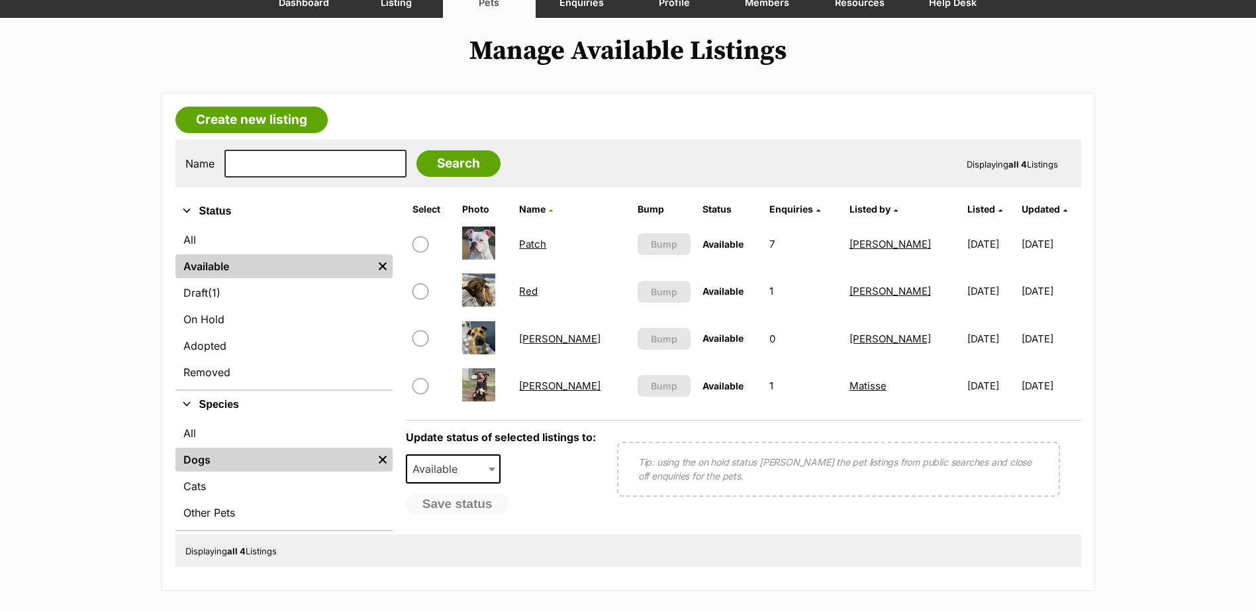
click at [533, 292] on link "Red" at bounding box center [528, 291] width 19 height 13
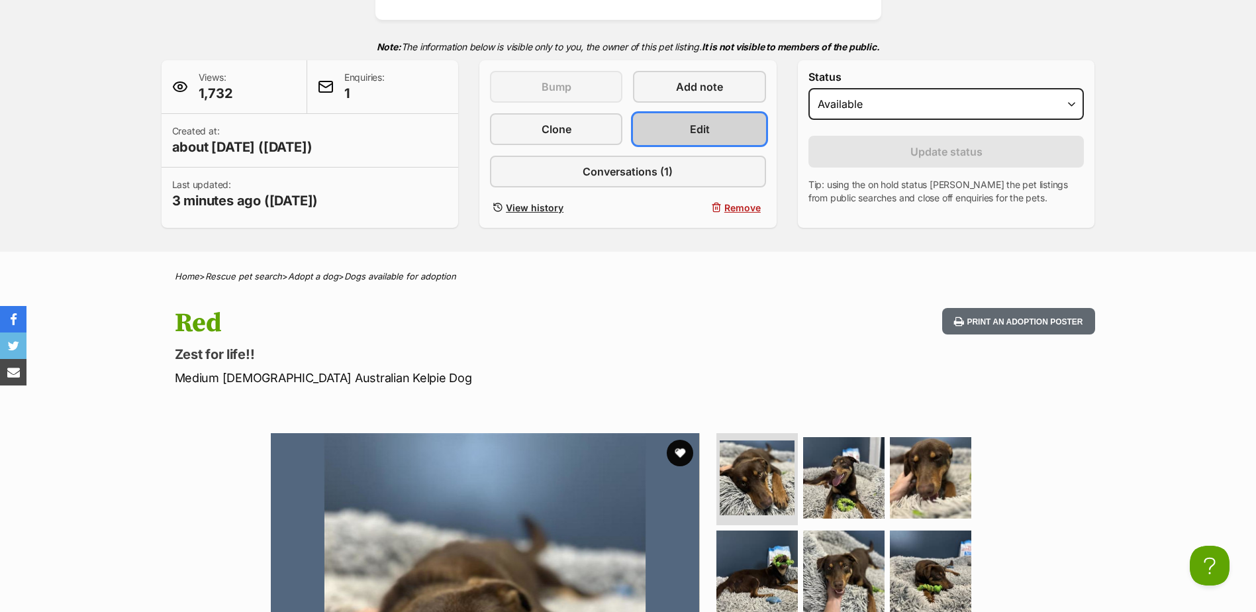
click at [666, 122] on link "Edit" at bounding box center [699, 129] width 132 height 32
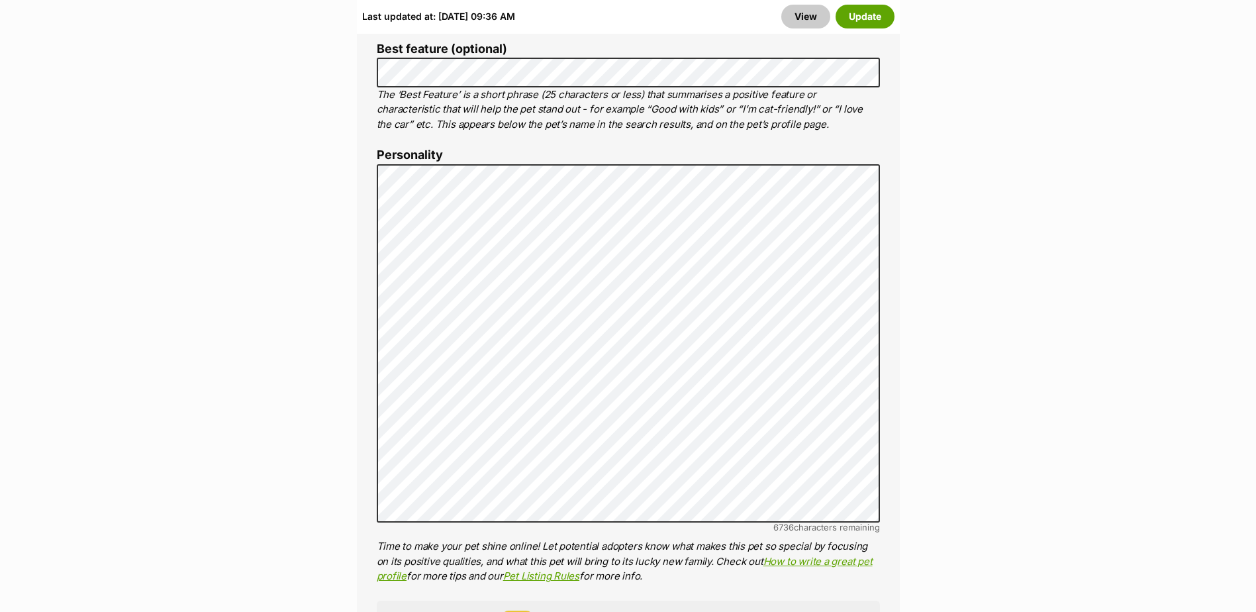
scroll to position [1125, 0]
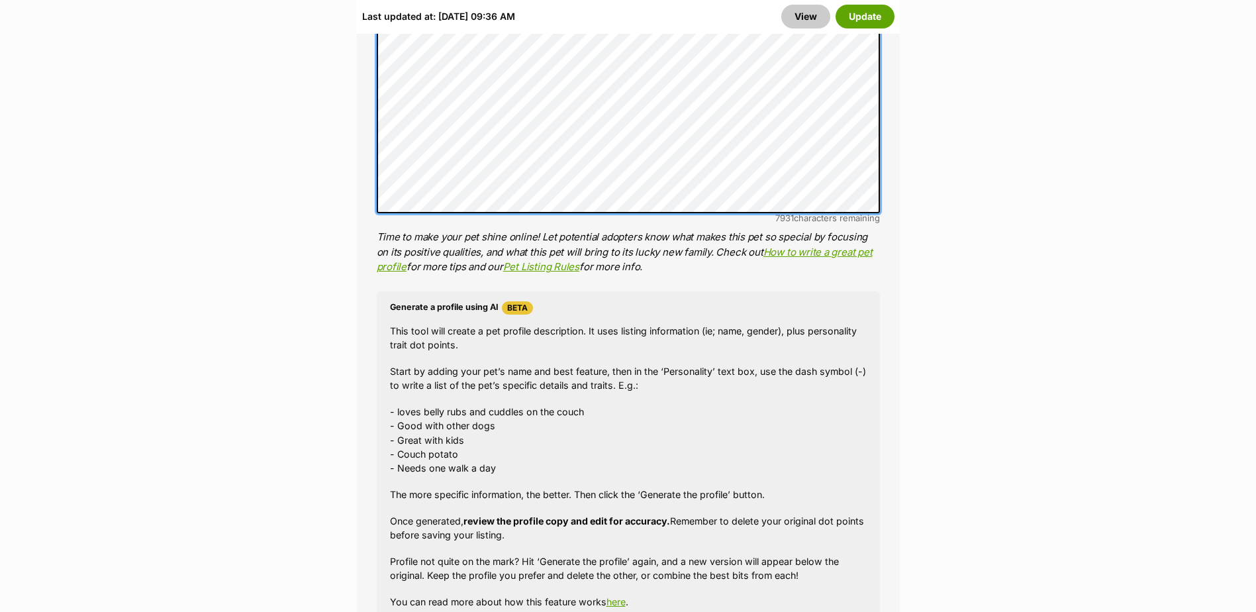
scroll to position [1390, 0]
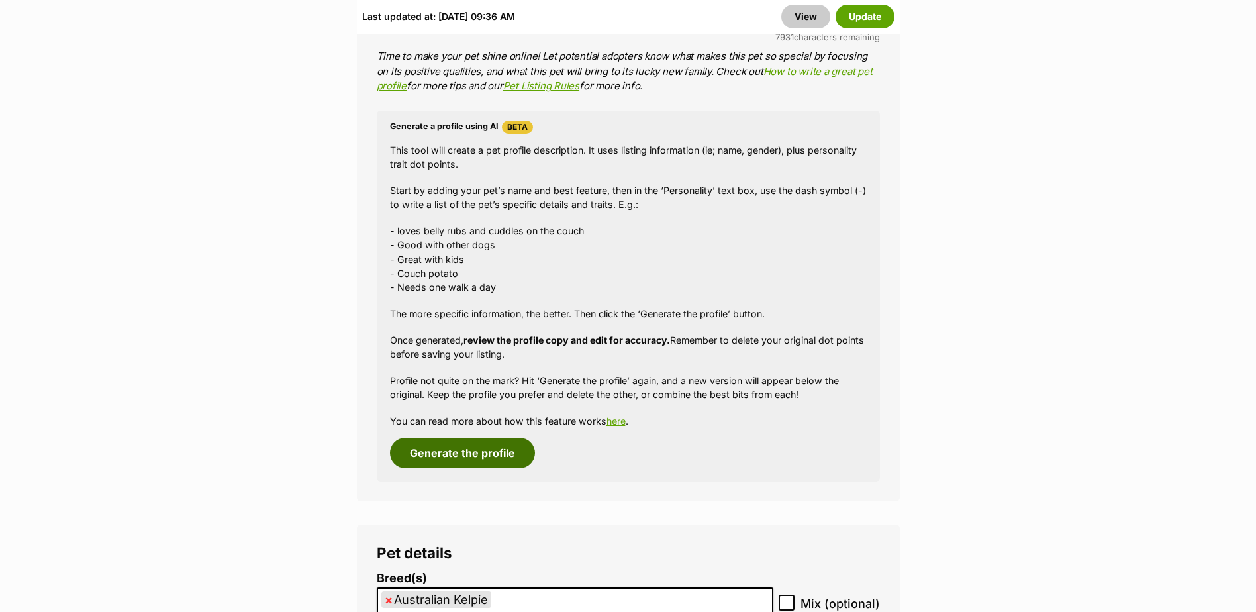
click at [482, 443] on button "Generate the profile" at bounding box center [462, 452] width 145 height 30
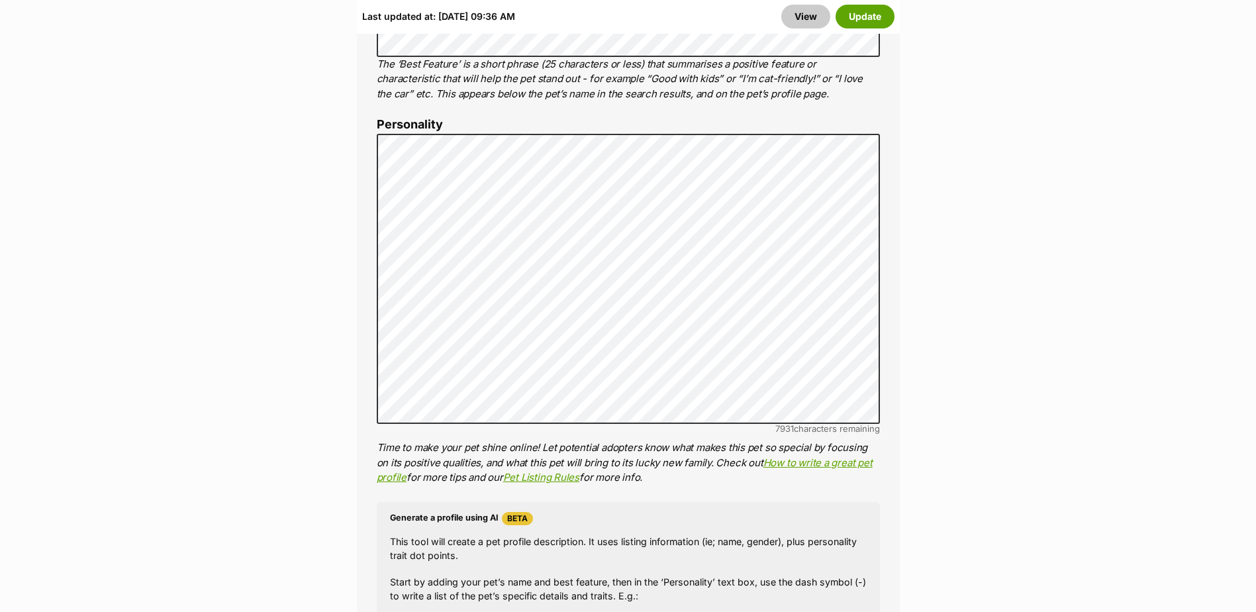
scroll to position [972, 0]
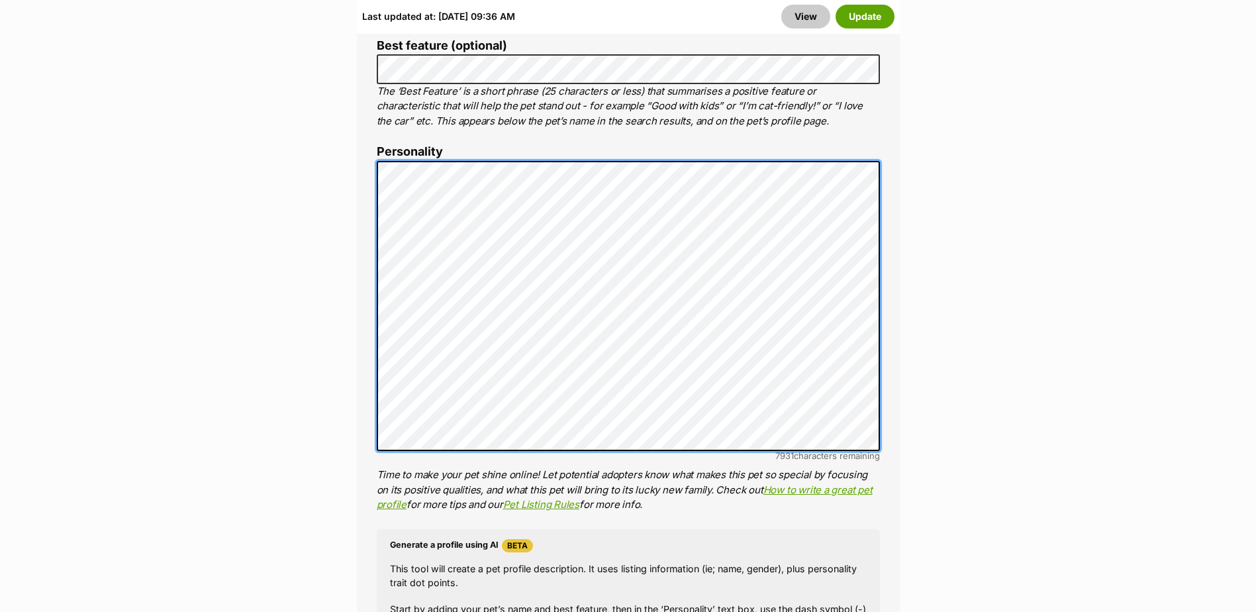
click at [364, 143] on div "About This Pet Name Henlo there, it looks like you might be using the pet name …" at bounding box center [628, 365] width 543 height 1109
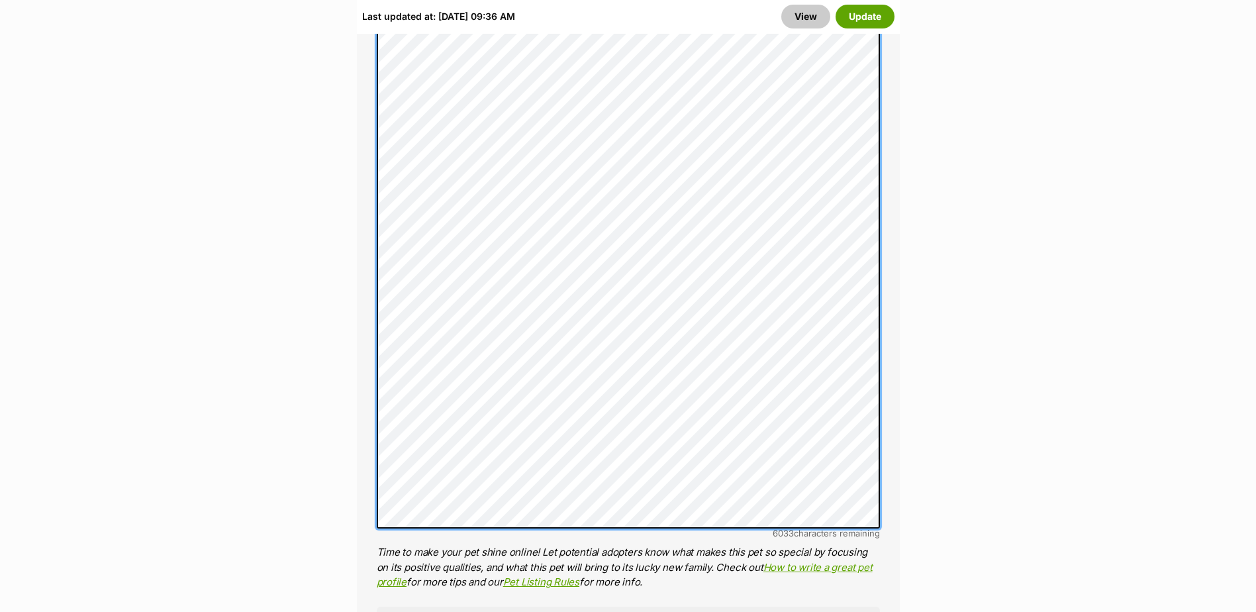
scroll to position [1170, 0]
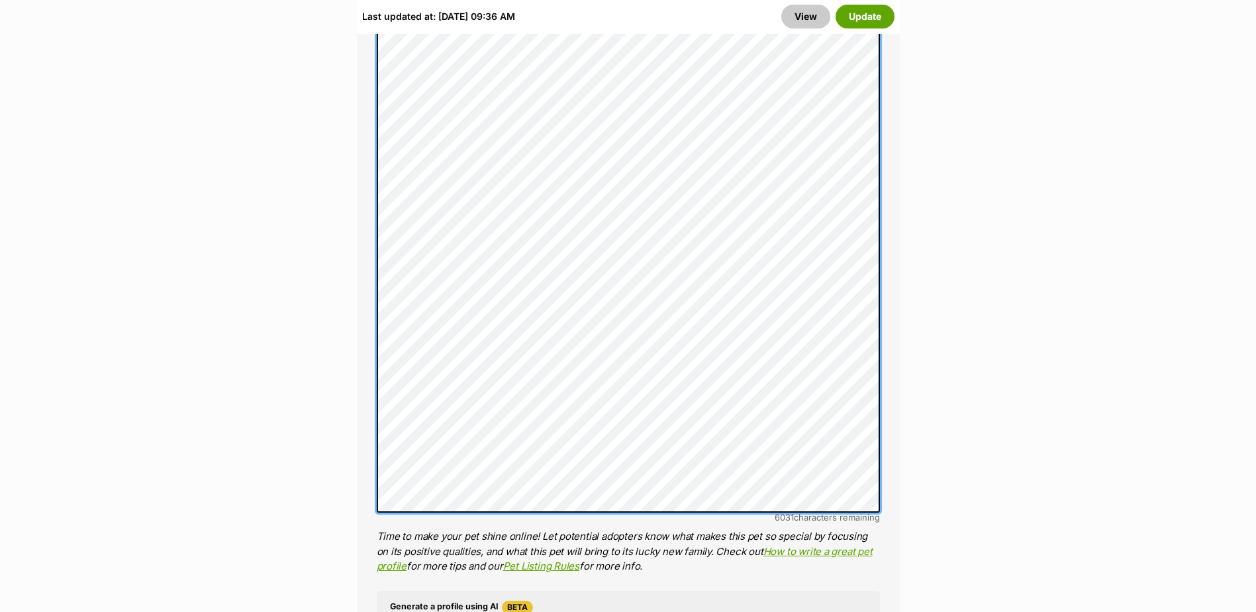
click at [373, 351] on div "About This Pet Name Henlo there, it looks like you might be using the pet name …" at bounding box center [628, 296] width 543 height 1369
click at [359, 398] on div "About This Pet Name Henlo there, it looks like you might be using the pet name …" at bounding box center [628, 296] width 543 height 1369
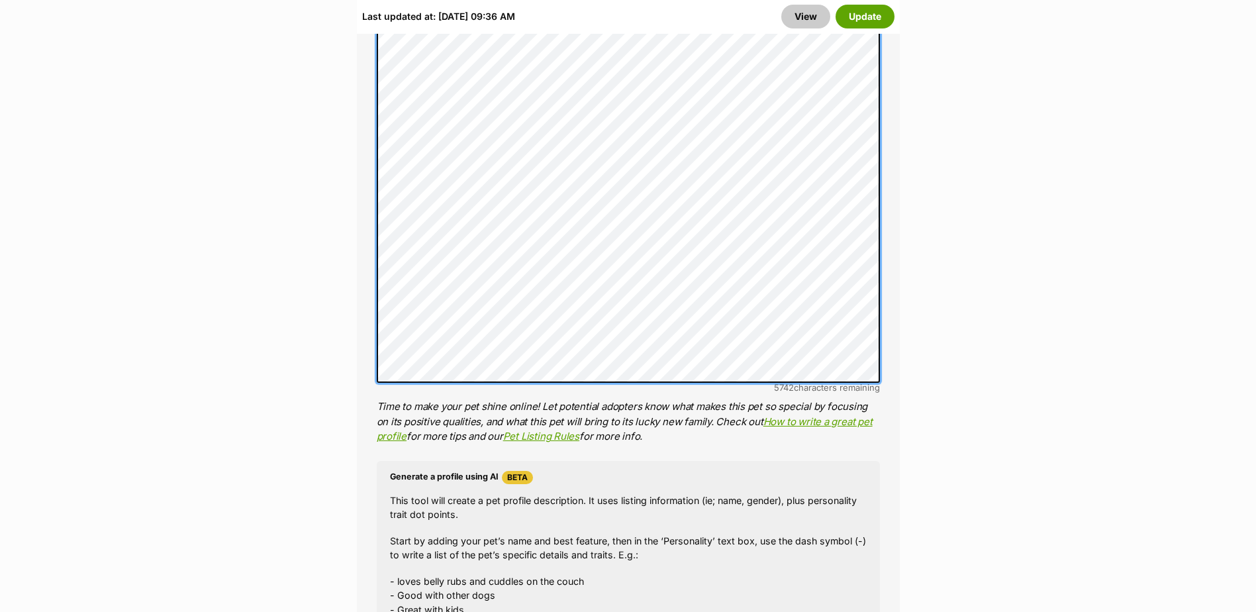
scroll to position [1369, 0]
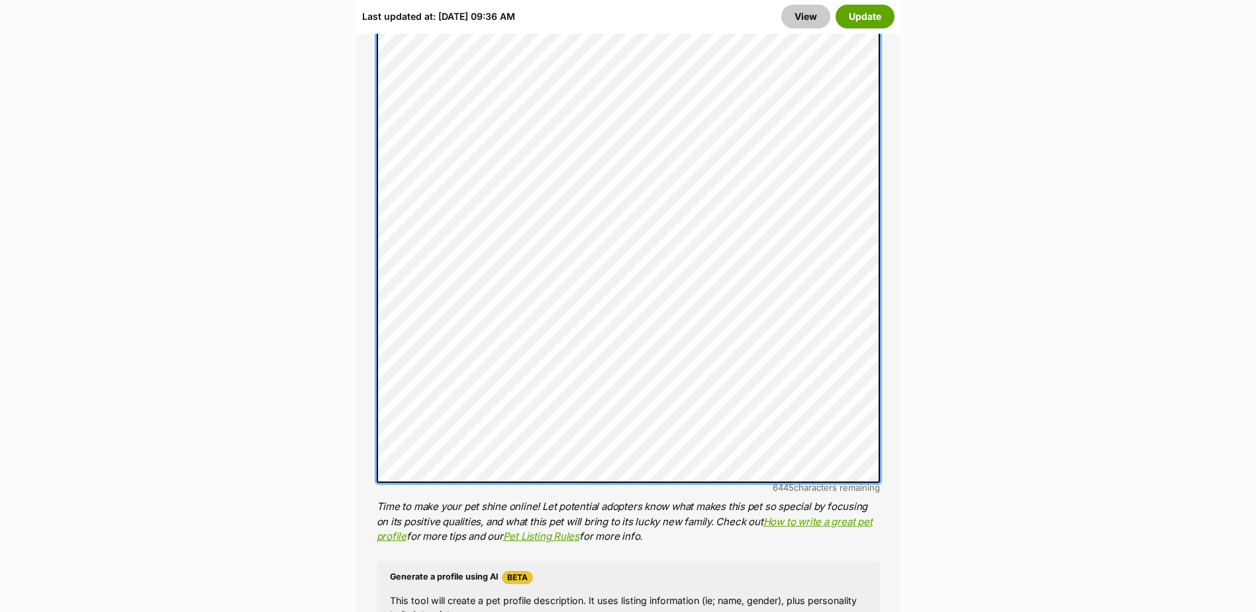
scroll to position [1038, 0]
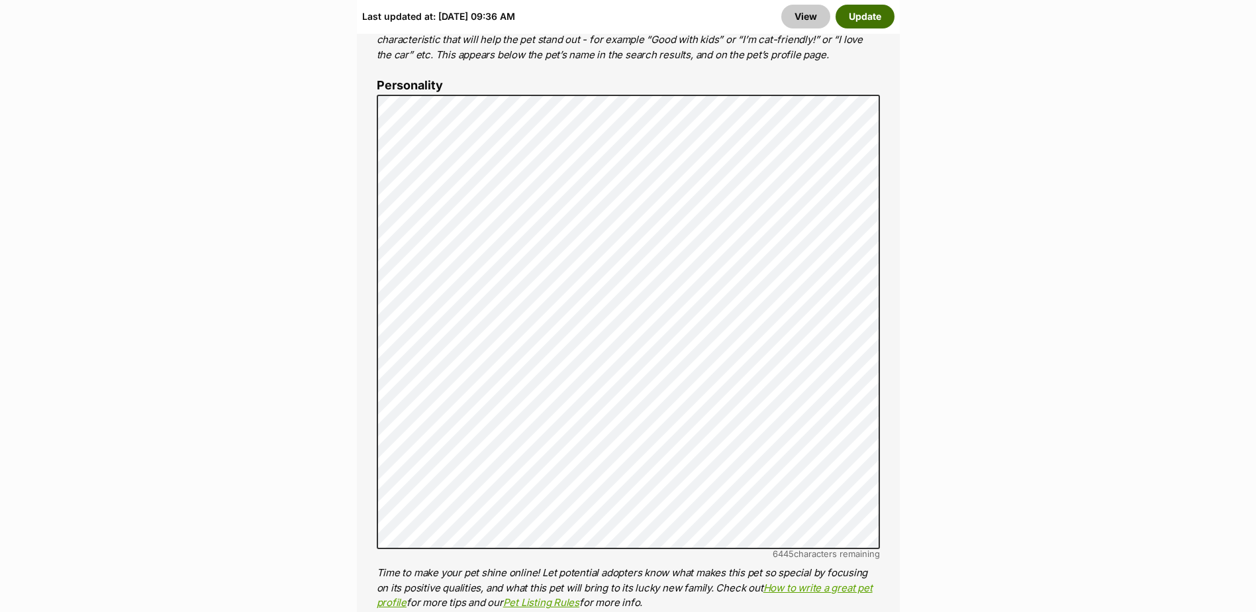
click at [868, 15] on button "Update" at bounding box center [864, 17] width 59 height 24
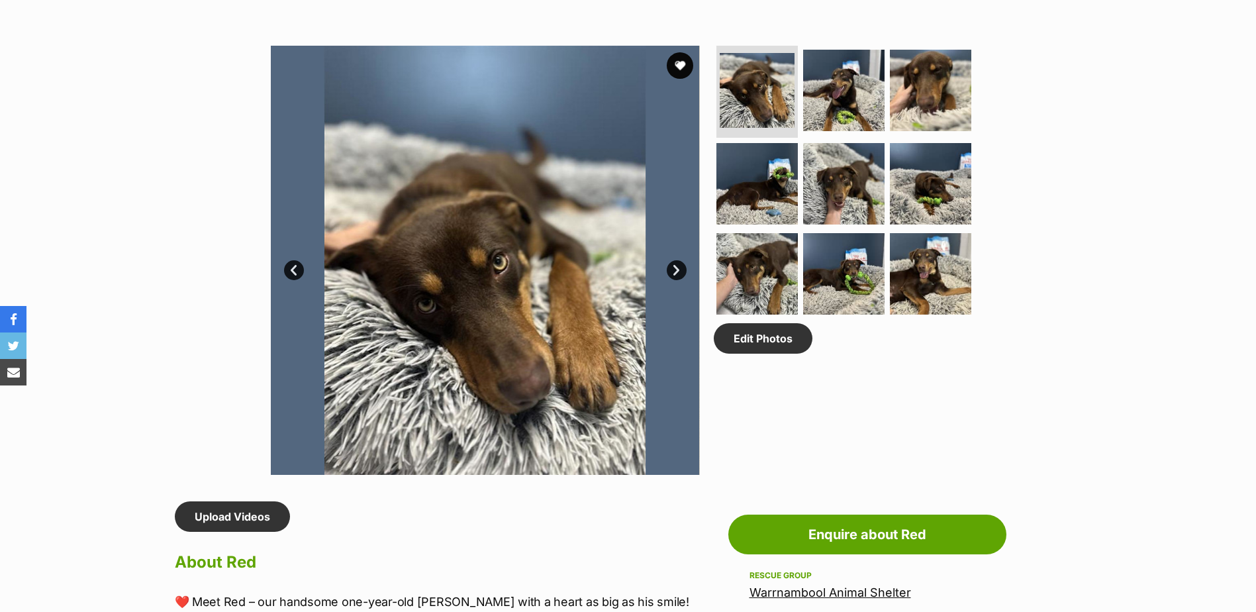
scroll to position [662, 0]
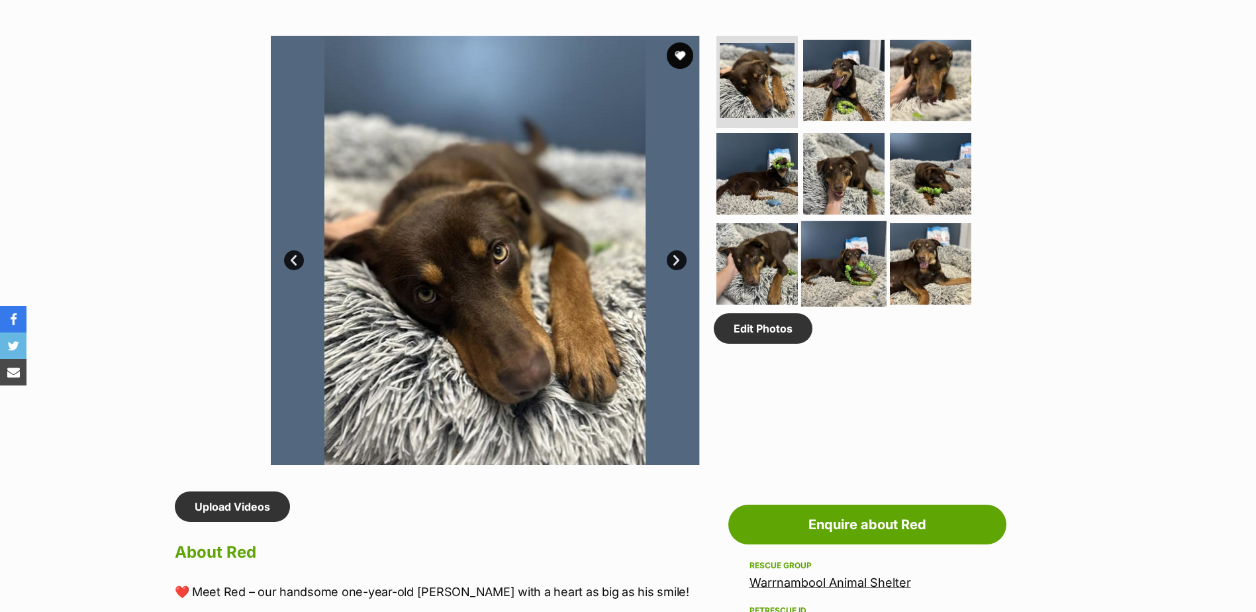
click at [832, 253] on img at bounding box center [843, 263] width 85 height 85
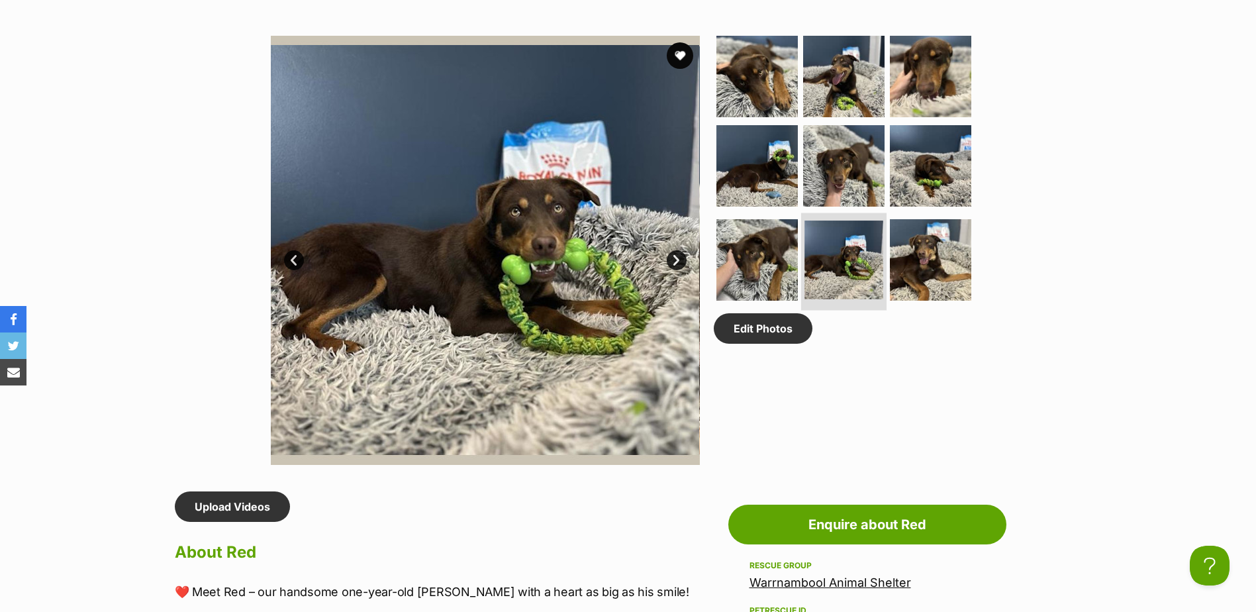
scroll to position [0, 0]
click at [931, 166] on img at bounding box center [930, 165] width 85 height 85
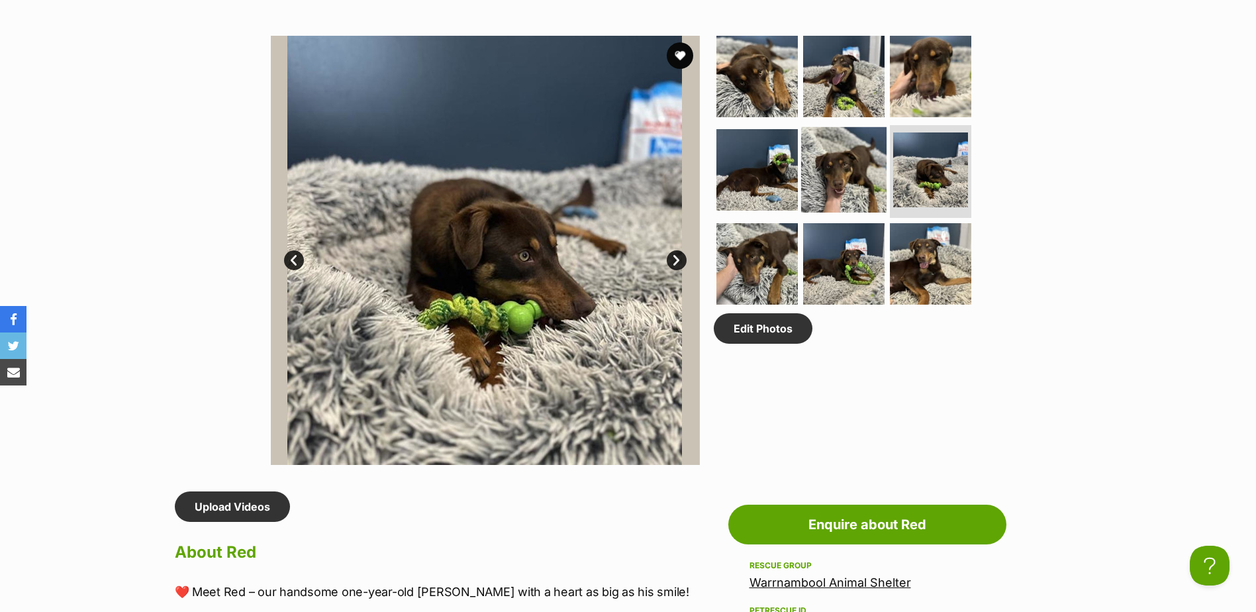
click at [867, 173] on img at bounding box center [843, 169] width 85 height 85
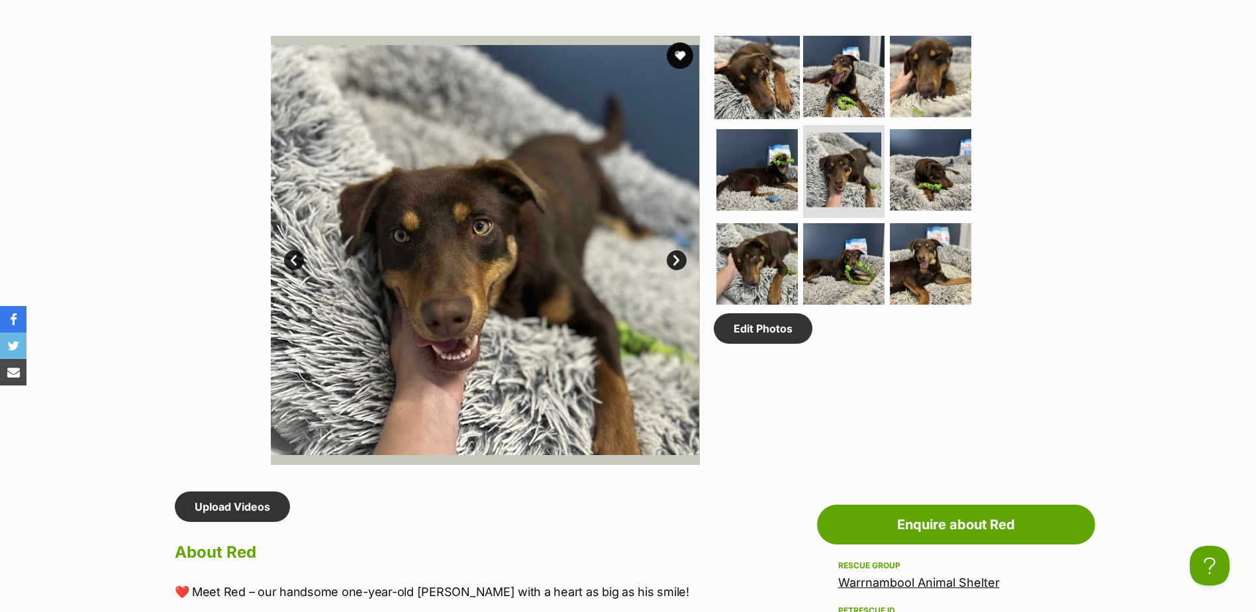
click at [715, 68] on img at bounding box center [756, 75] width 85 height 85
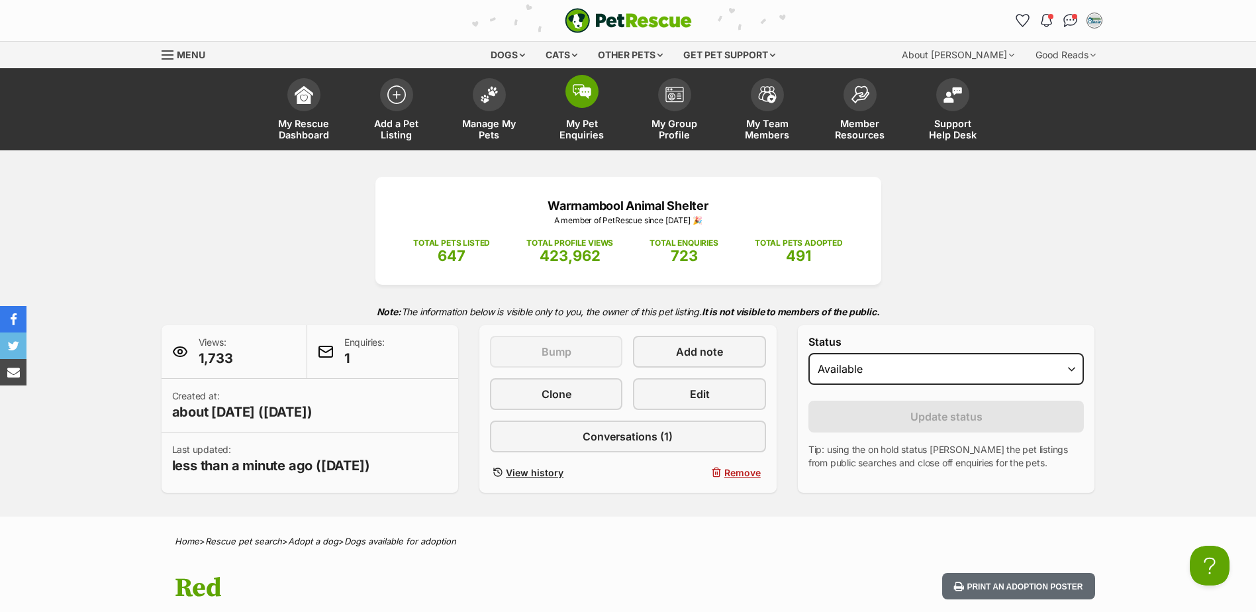
click at [588, 82] on span at bounding box center [581, 91] width 33 height 33
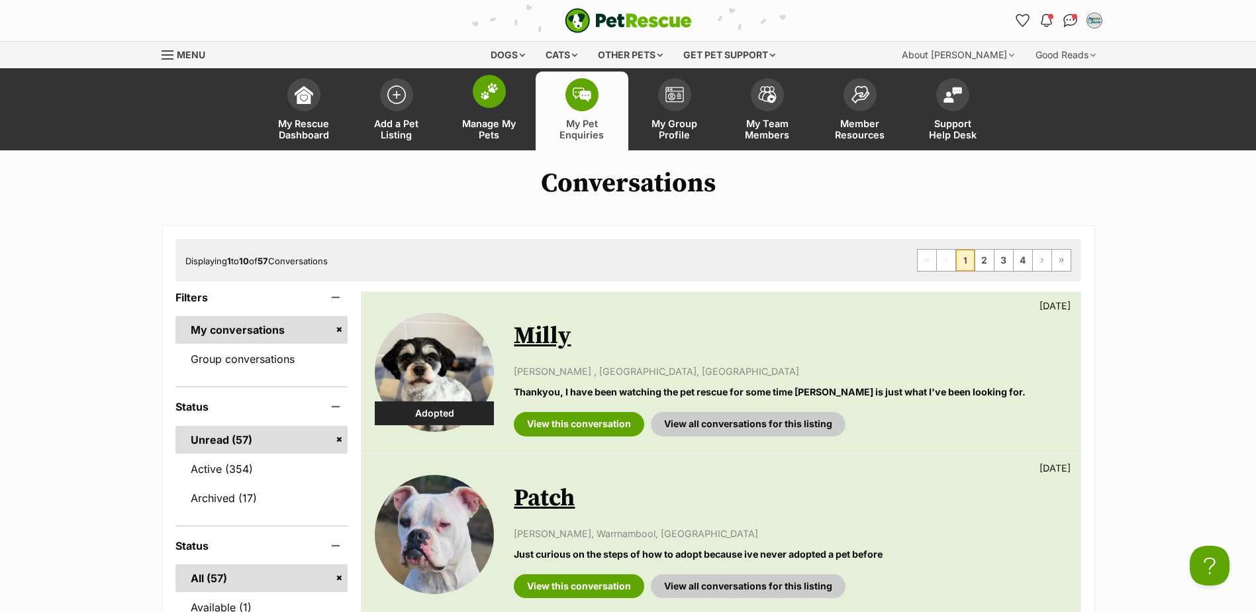
click at [483, 133] on span "Manage My Pets" at bounding box center [489, 129] width 60 height 23
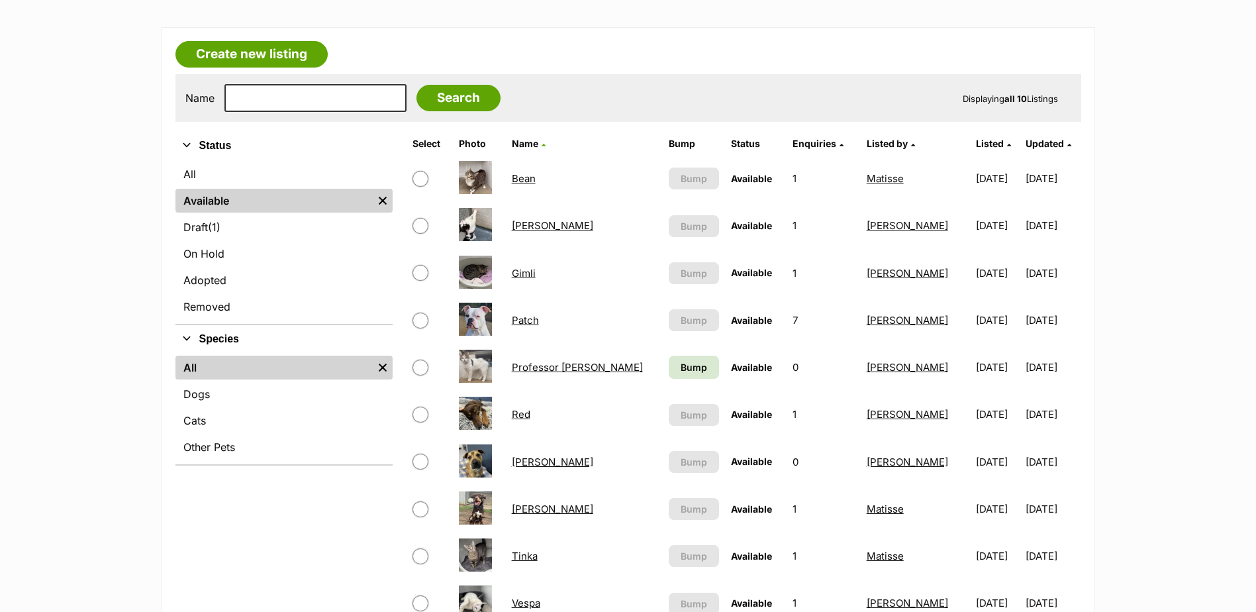
scroll to position [199, 0]
